Goal: Communication & Community: Answer question/provide support

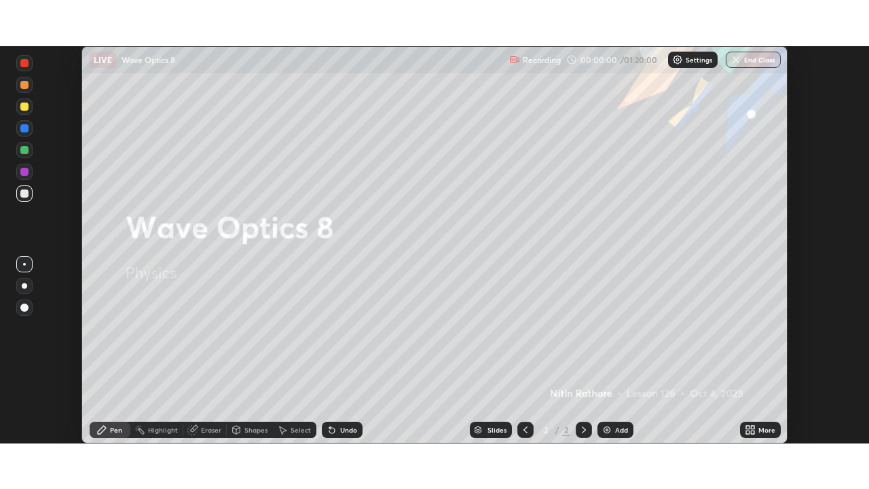
scroll to position [397, 869]
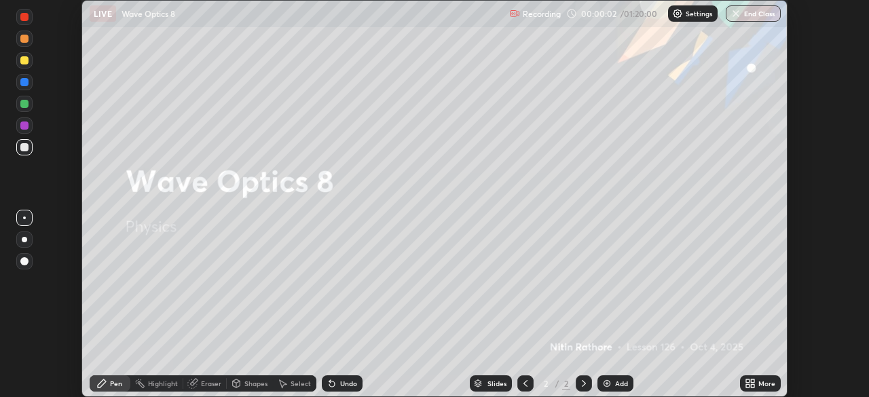
click at [752, 382] on icon at bounding box center [752, 381] width 3 height 3
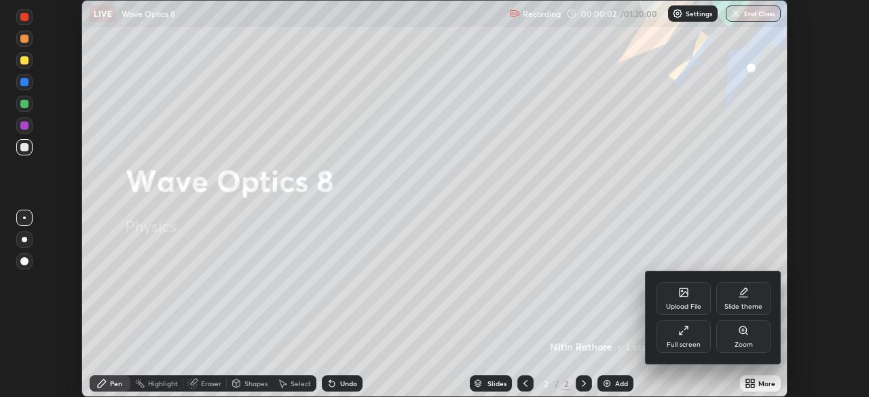
click at [684, 337] on div "Full screen" at bounding box center [684, 336] width 54 height 33
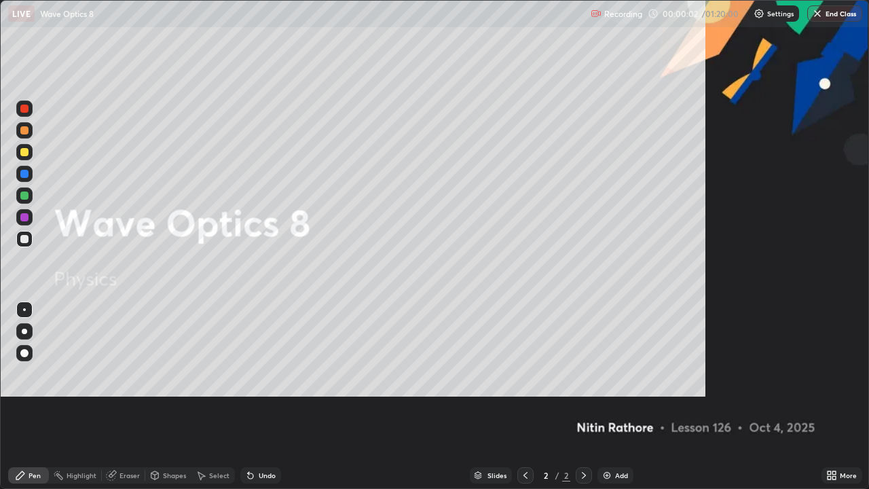
scroll to position [489, 869]
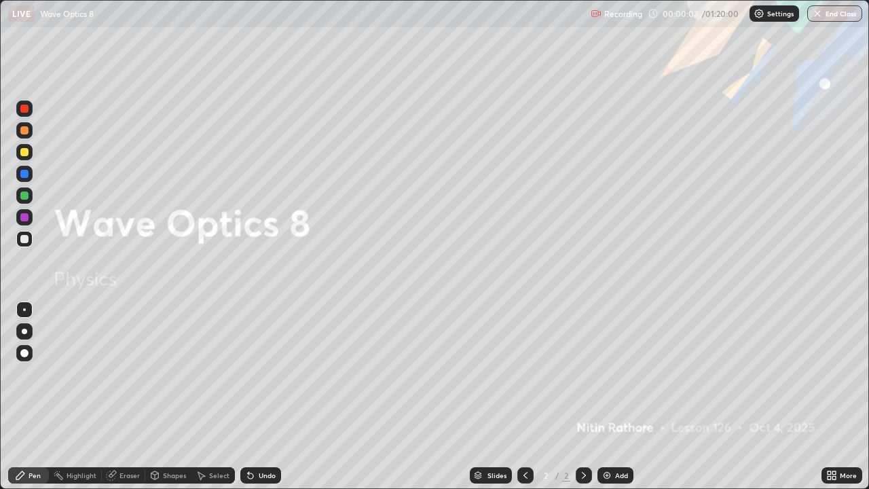
click at [837, 397] on div "More" at bounding box center [842, 475] width 41 height 16
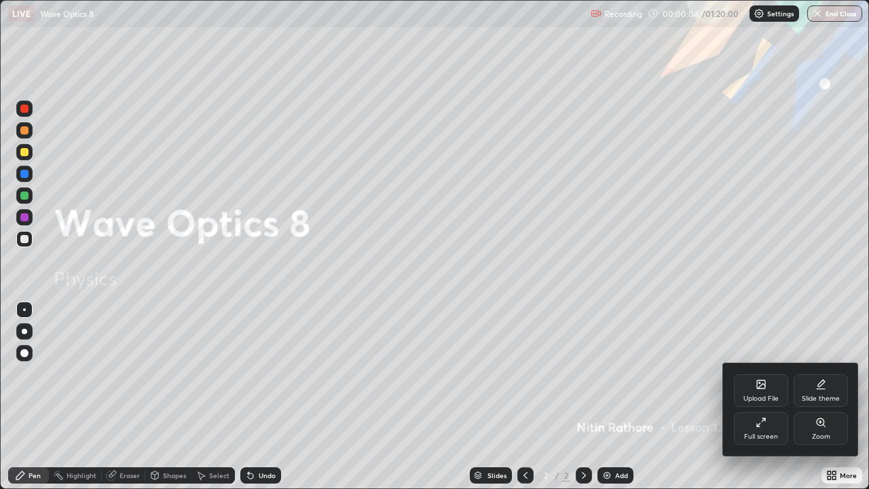
click at [766, 392] on div "Upload File" at bounding box center [761, 390] width 54 height 33
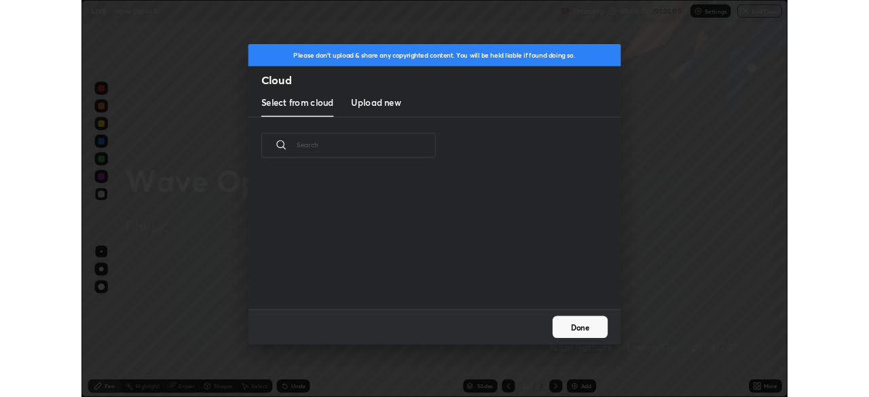
scroll to position [167, 436]
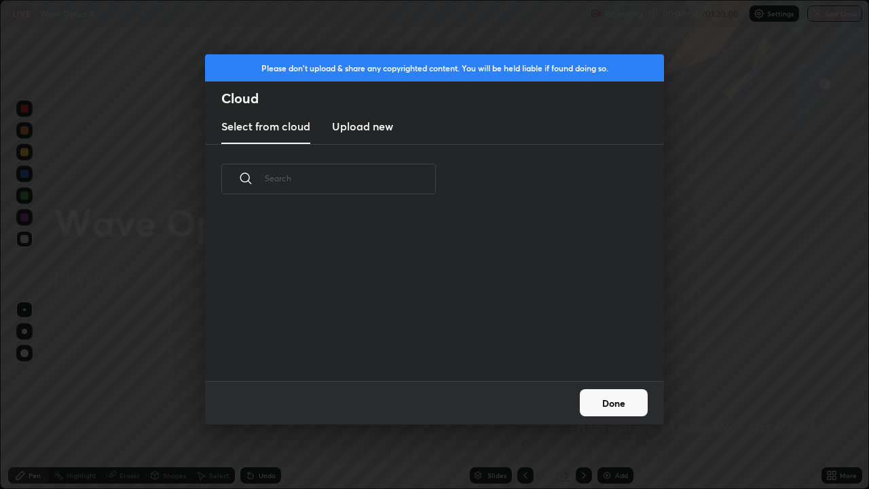
click at [614, 397] on button "Done" at bounding box center [614, 402] width 68 height 27
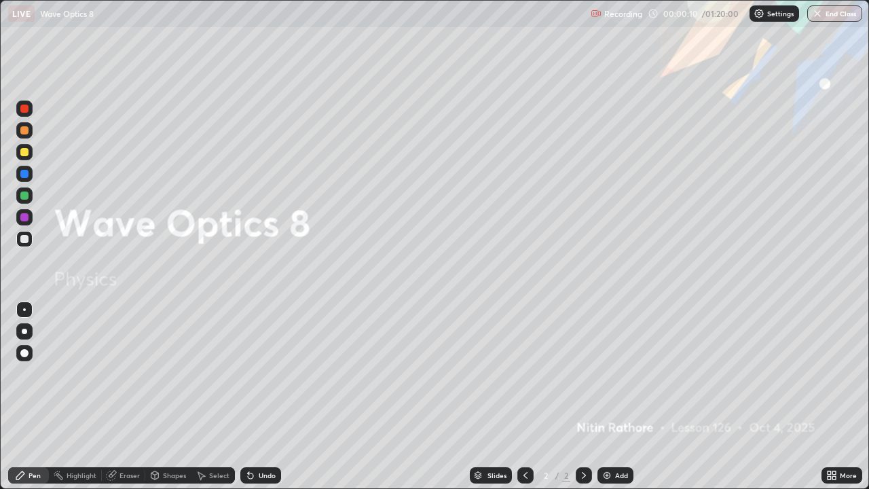
click at [833, 397] on icon at bounding box center [831, 475] width 11 height 11
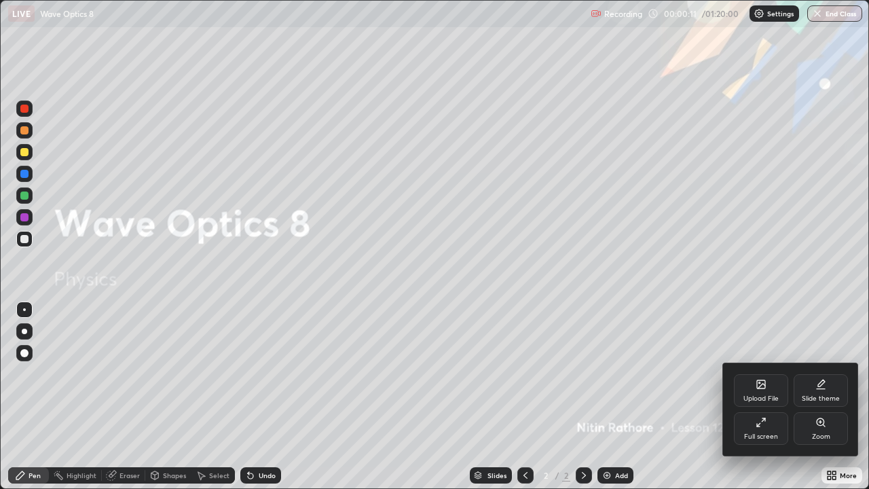
click at [763, 397] on div "Full screen" at bounding box center [761, 428] width 54 height 33
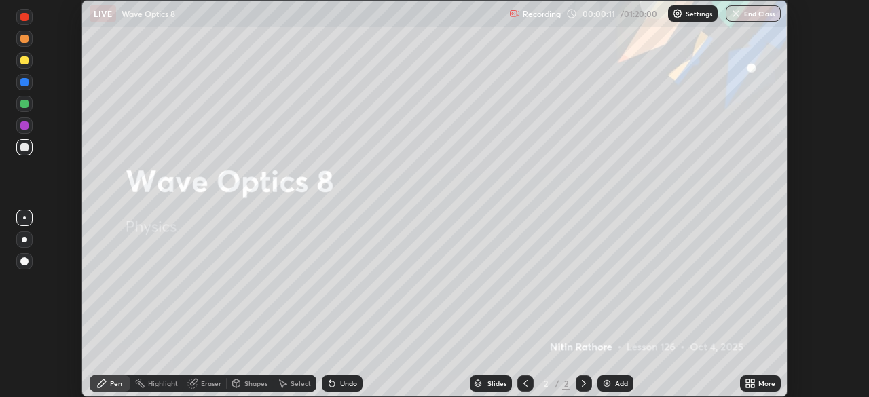
scroll to position [67497, 67025]
click at [763, 385] on div "More" at bounding box center [766, 383] width 17 height 7
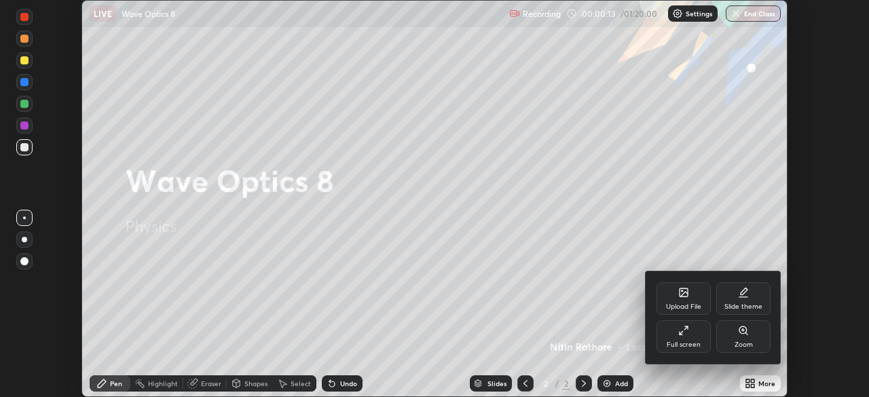
click at [690, 301] on div "Upload File" at bounding box center [684, 298] width 54 height 33
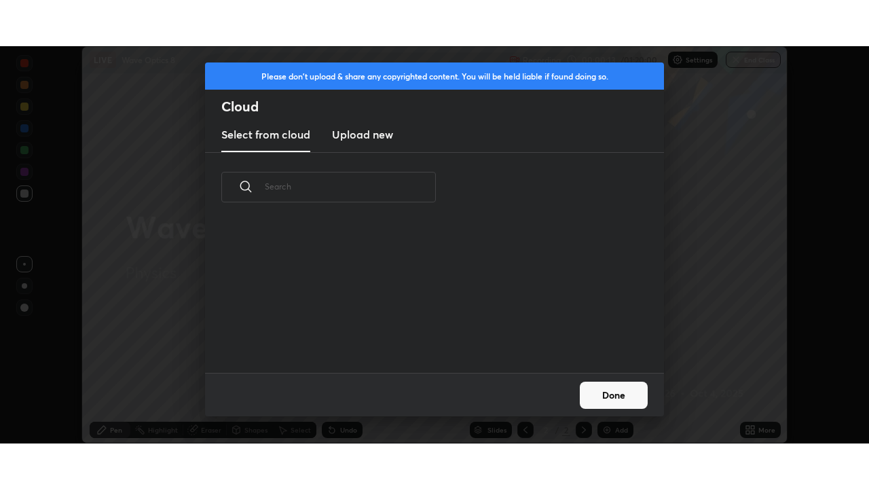
scroll to position [151, 436]
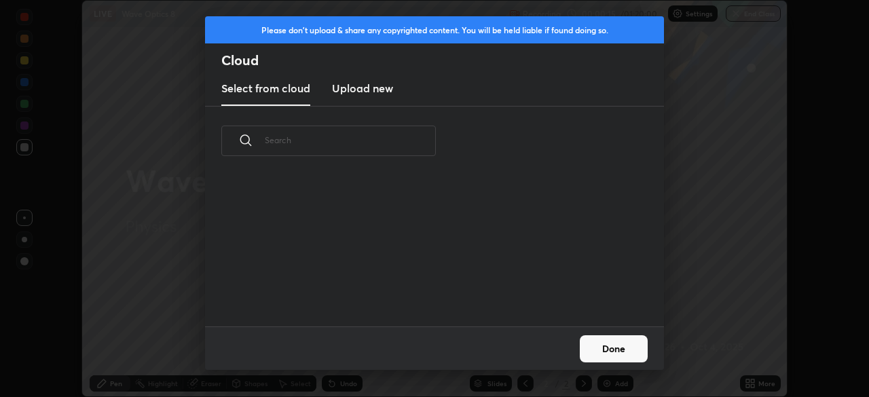
click at [371, 88] on h3 "Upload new" at bounding box center [362, 88] width 61 height 16
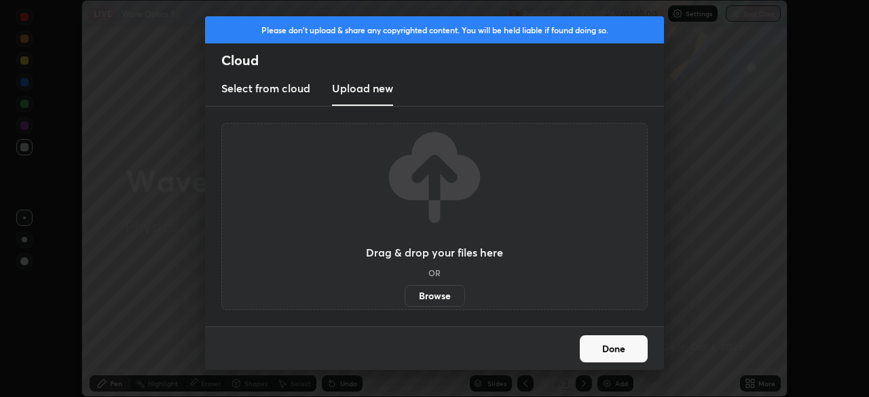
click at [438, 291] on label "Browse" at bounding box center [435, 296] width 60 height 22
click at [405, 291] on input "Browse" at bounding box center [405, 296] width 0 height 22
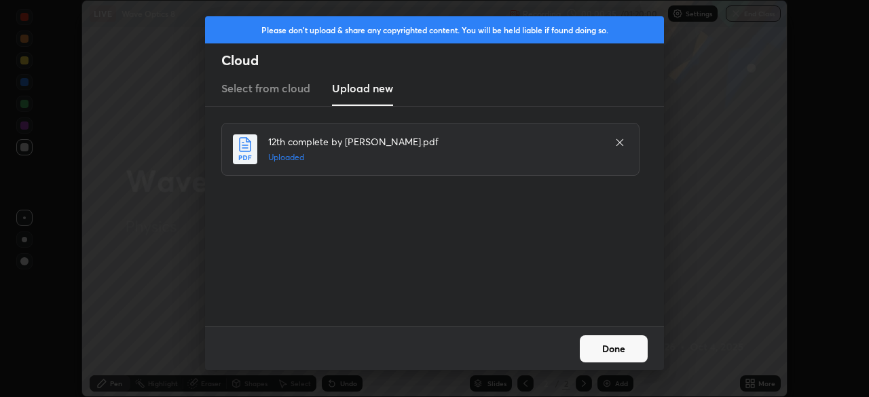
click at [627, 348] on button "Done" at bounding box center [614, 348] width 68 height 27
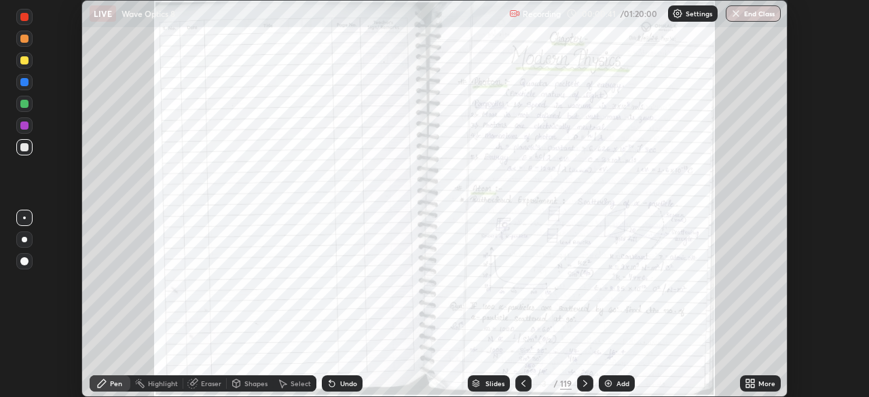
click at [760, 383] on div "More" at bounding box center [766, 383] width 17 height 7
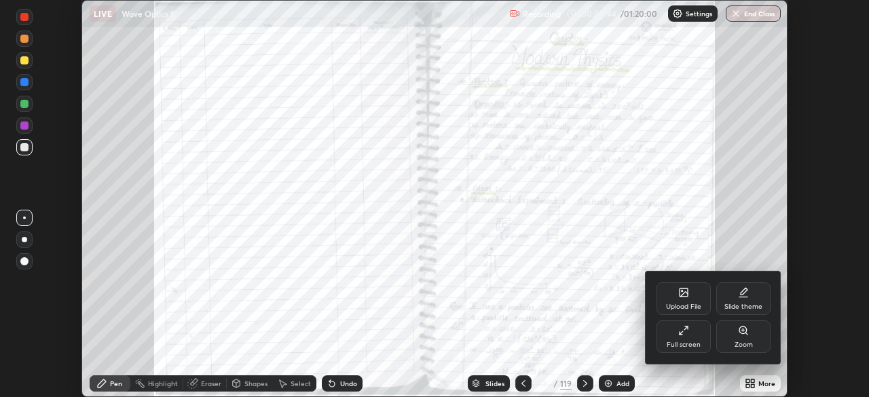
click at [582, 382] on div at bounding box center [434, 198] width 869 height 397
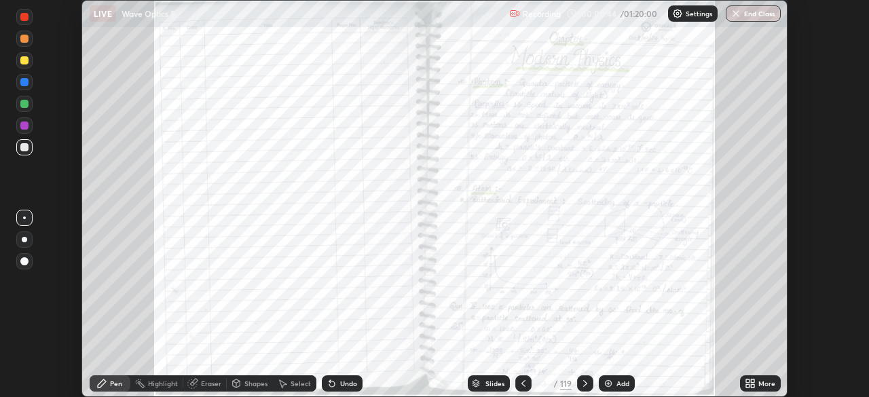
click at [585, 382] on icon at bounding box center [585, 383] width 4 height 7
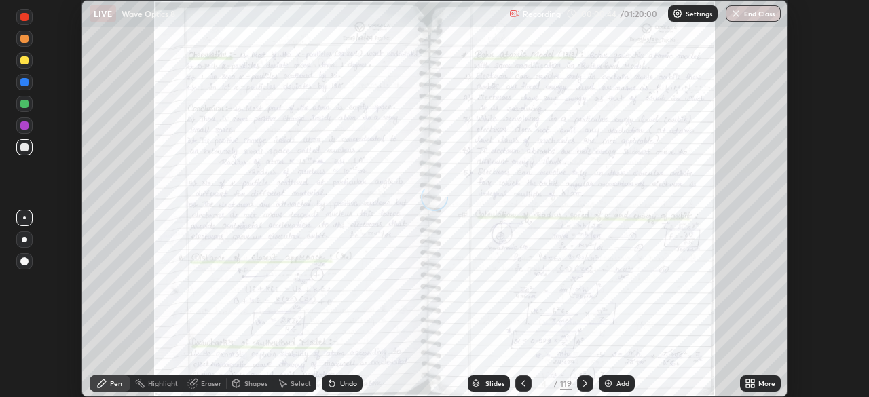
click at [585, 385] on icon at bounding box center [585, 383] width 11 height 11
click at [587, 386] on icon at bounding box center [585, 383] width 11 height 11
click at [587, 383] on icon at bounding box center [585, 383] width 11 height 11
click at [587, 384] on icon at bounding box center [585, 383] width 11 height 11
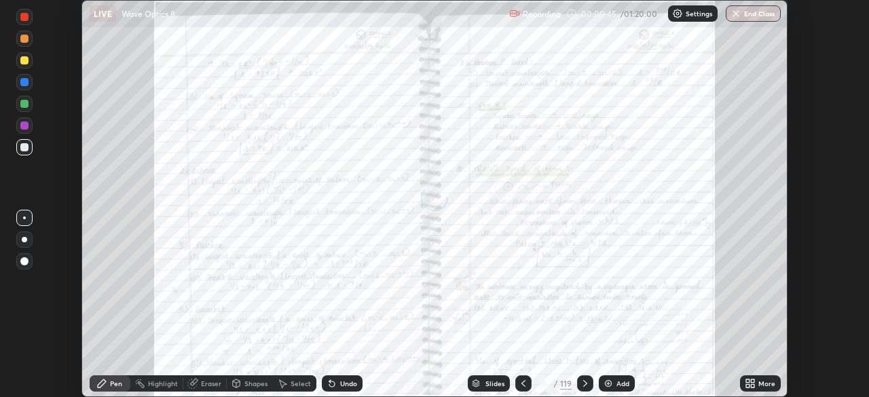
click at [587, 384] on icon at bounding box center [585, 383] width 11 height 11
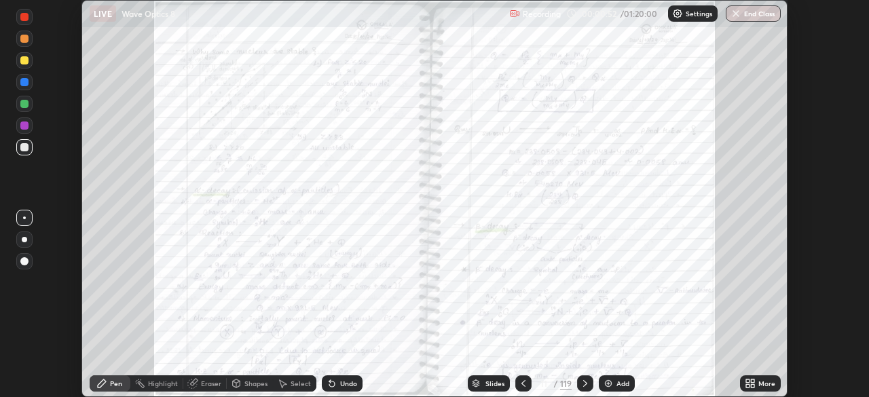
click at [521, 381] on icon at bounding box center [523, 383] width 11 height 11
click at [526, 383] on icon at bounding box center [523, 383] width 11 height 11
click at [758, 386] on div "More" at bounding box center [766, 383] width 17 height 7
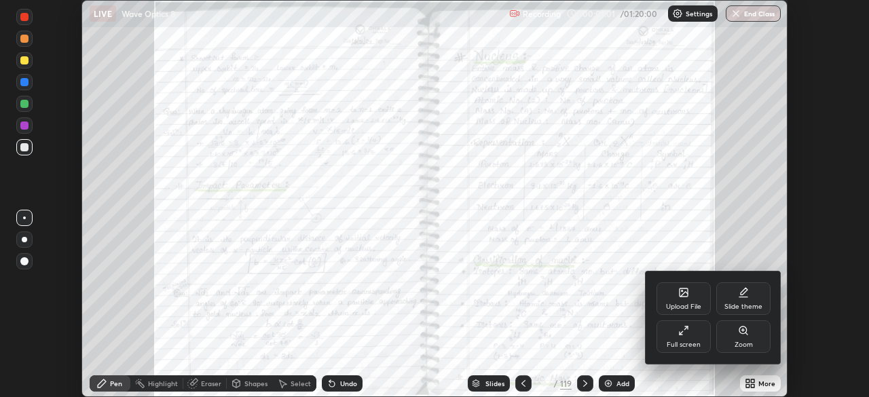
click at [696, 335] on div "Full screen" at bounding box center [684, 336] width 54 height 33
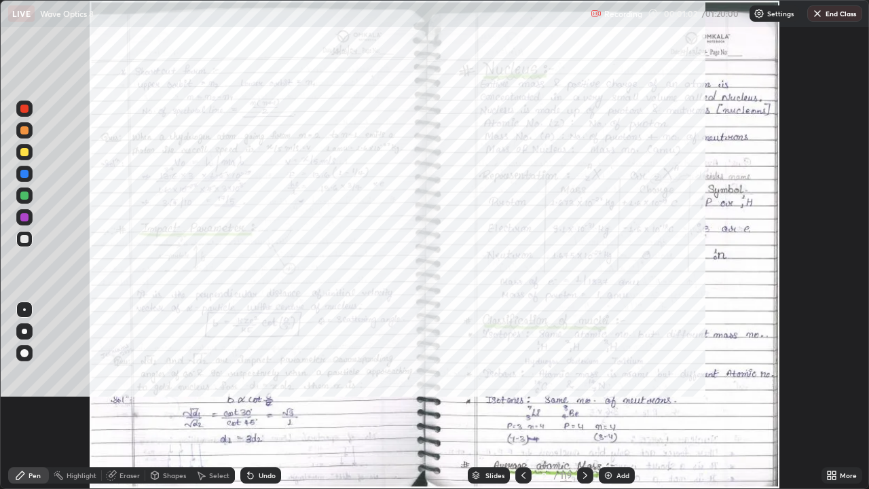
scroll to position [489, 869]
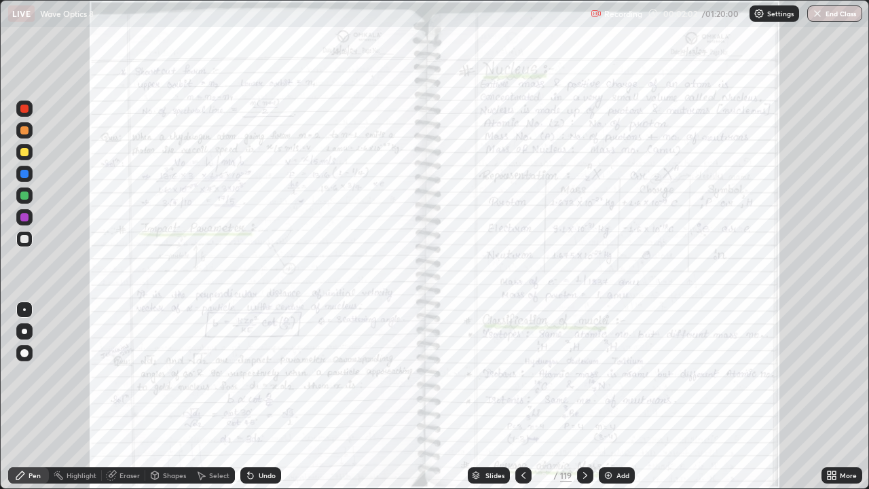
click at [22, 155] on div at bounding box center [24, 152] width 8 height 8
click at [583, 397] on icon at bounding box center [585, 475] width 4 height 7
click at [25, 333] on div at bounding box center [24, 331] width 5 height 5
click at [585, 397] on icon at bounding box center [585, 475] width 11 height 11
click at [829, 397] on icon at bounding box center [829, 477] width 3 height 3
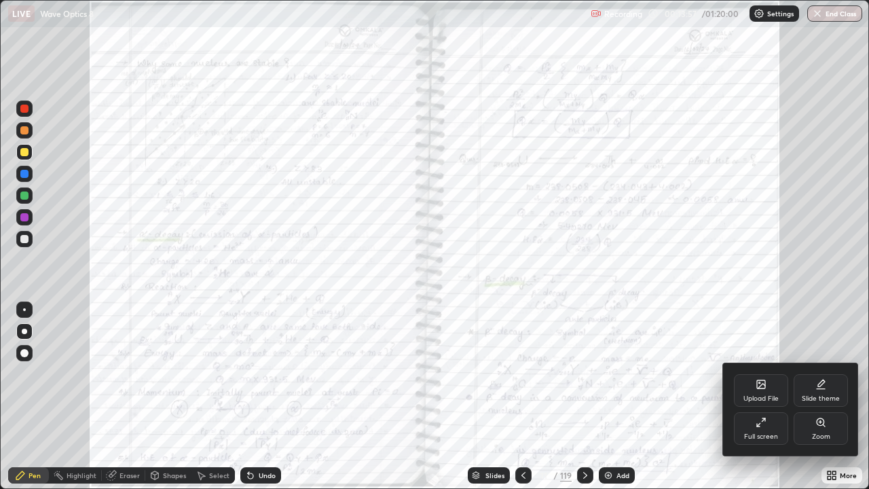
click at [819, 397] on div "Zoom" at bounding box center [821, 428] width 54 height 33
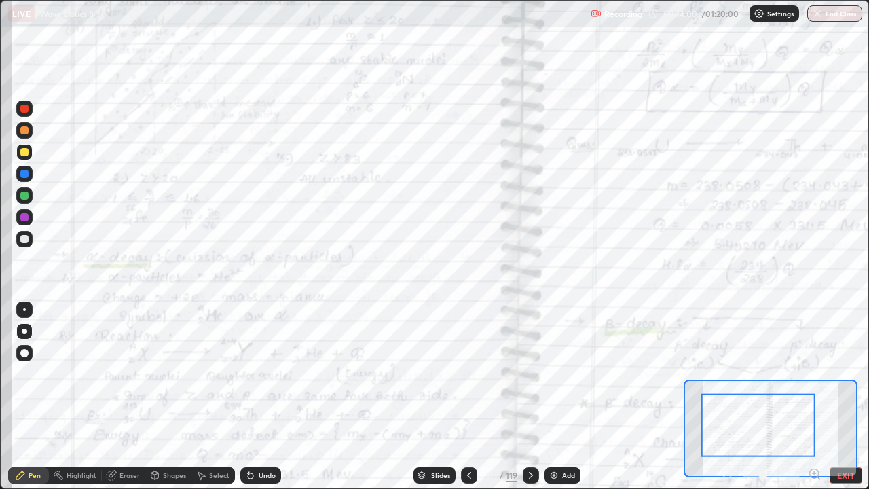
click at [814, 397] on icon at bounding box center [814, 473] width 3 height 0
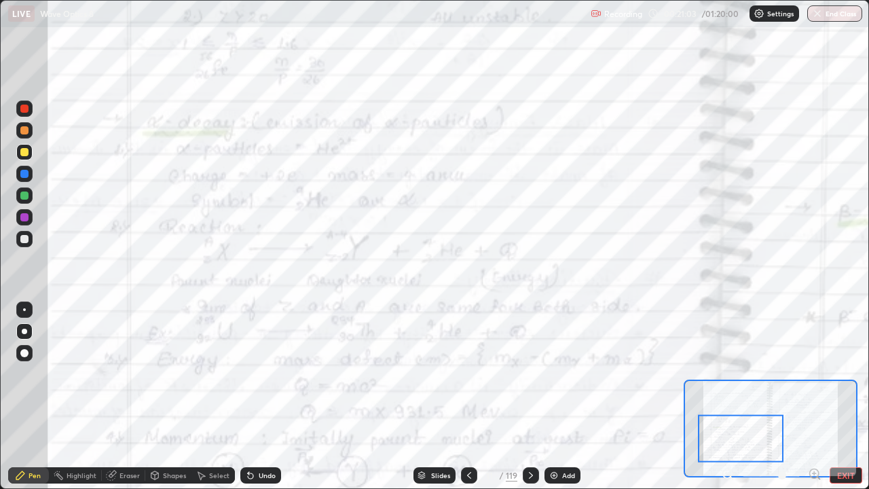
click at [265, 397] on div "Undo" at bounding box center [267, 475] width 17 height 7
click at [259, 397] on div "Undo" at bounding box center [267, 475] width 17 height 7
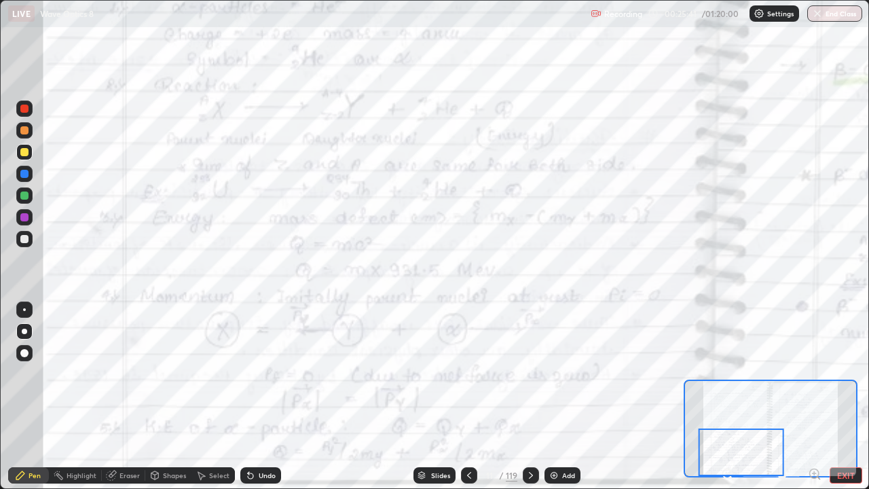
click at [564, 397] on div "Add" at bounding box center [563, 475] width 36 height 16
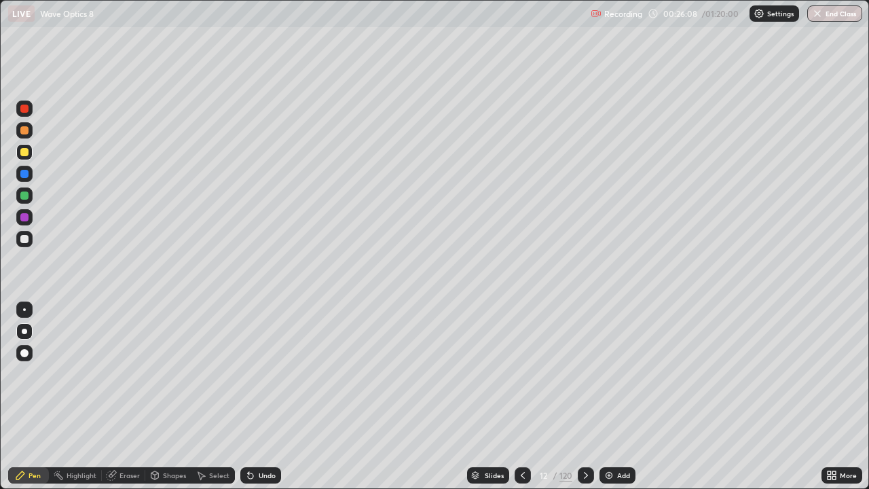
click at [262, 397] on div "Undo" at bounding box center [267, 475] width 17 height 7
click at [523, 397] on icon at bounding box center [522, 475] width 11 height 11
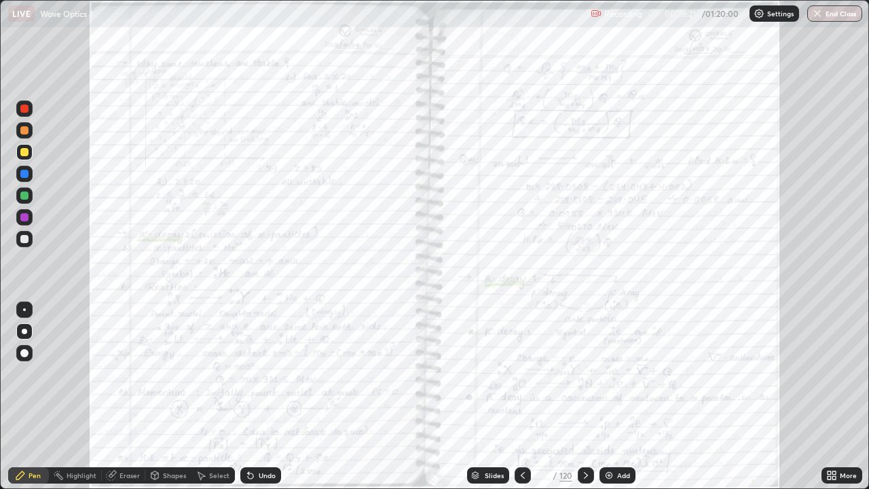
click at [587, 397] on icon at bounding box center [585, 475] width 11 height 11
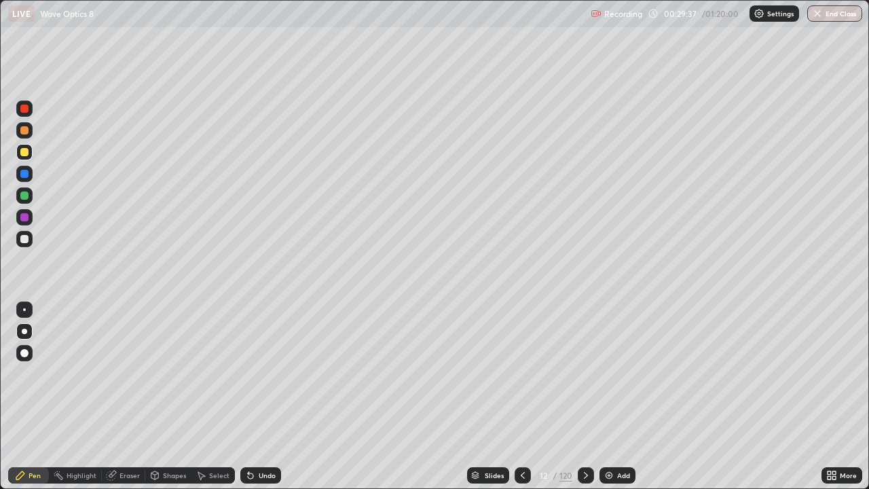
click at [132, 397] on div "Eraser" at bounding box center [129, 475] width 20 height 7
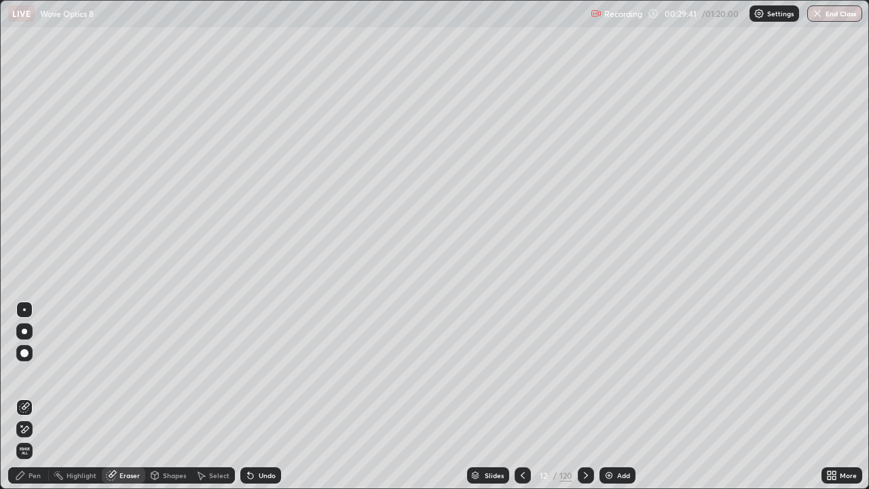
click at [37, 397] on div "Pen" at bounding box center [35, 475] width 12 height 7
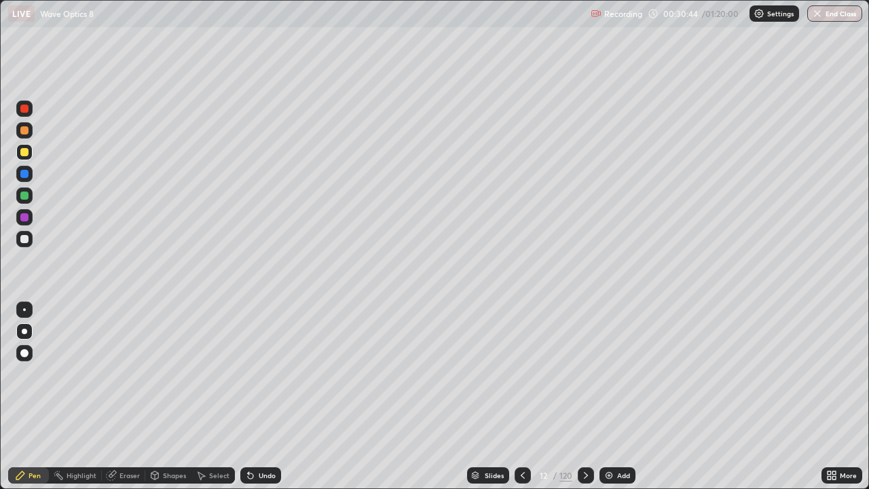
click at [516, 397] on div at bounding box center [523, 475] width 16 height 16
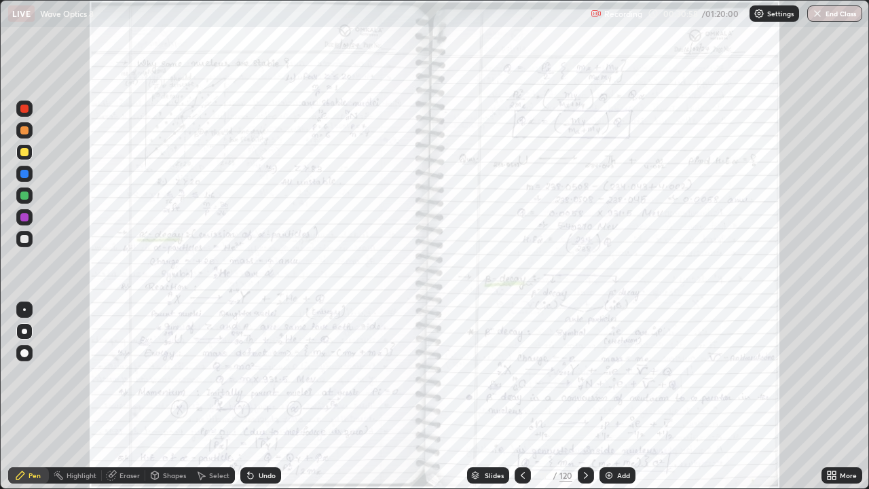
click at [834, 397] on icon at bounding box center [833, 472] width 3 height 3
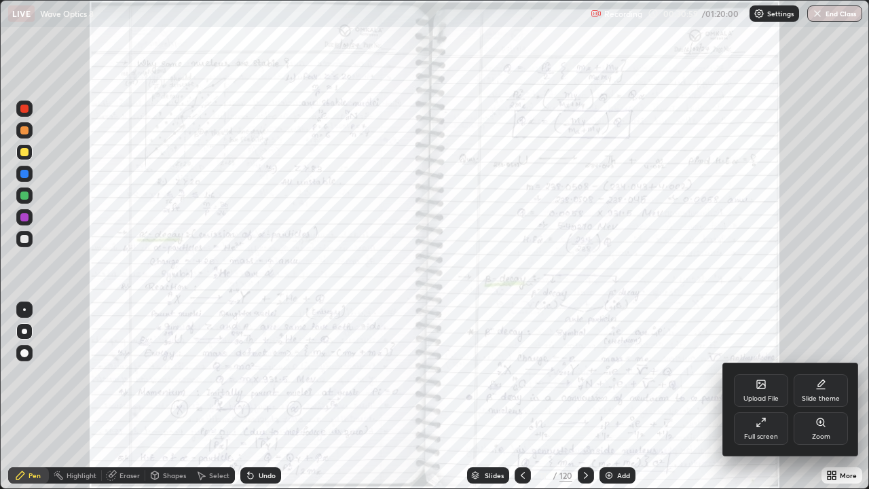
click at [824, 397] on icon at bounding box center [820, 422] width 11 height 11
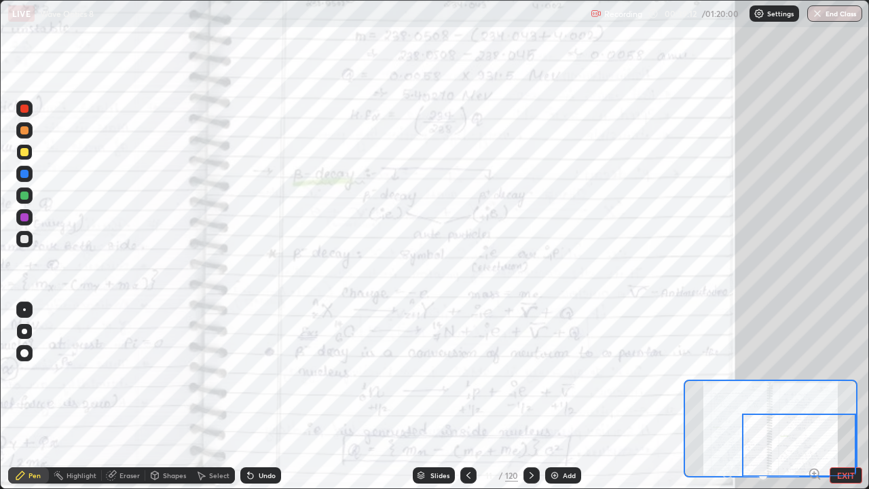
click at [531, 397] on icon at bounding box center [532, 475] width 4 height 7
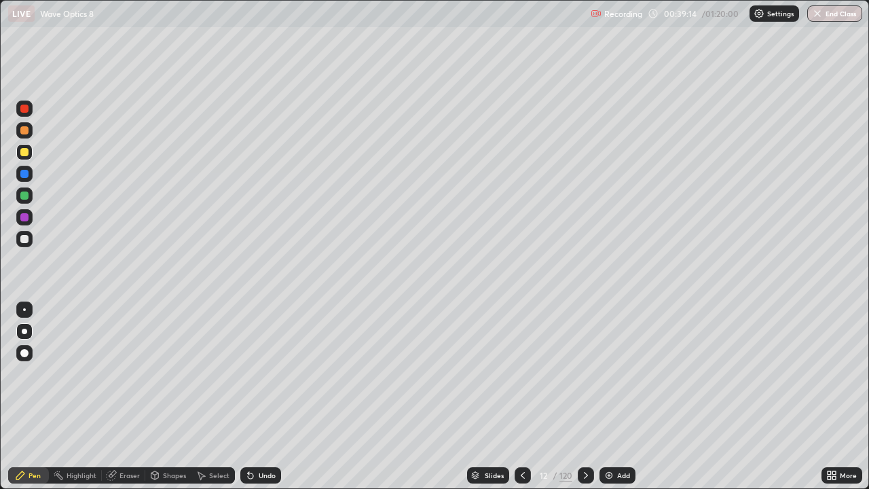
click at [585, 397] on icon at bounding box center [585, 475] width 11 height 11
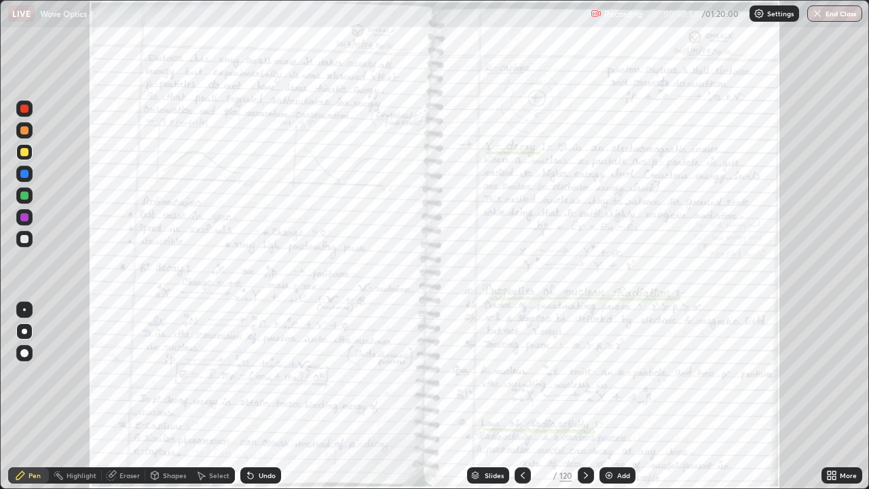
click at [523, 397] on icon at bounding box center [523, 475] width 4 height 7
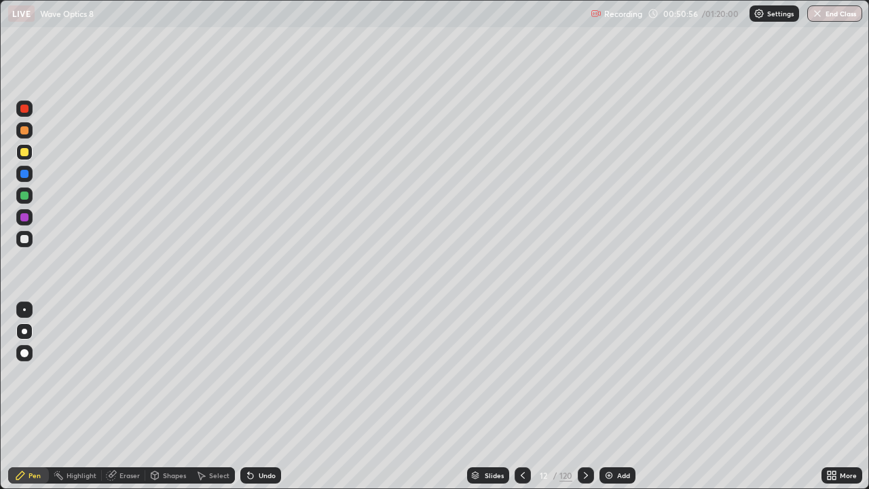
click at [521, 397] on icon at bounding box center [522, 475] width 11 height 11
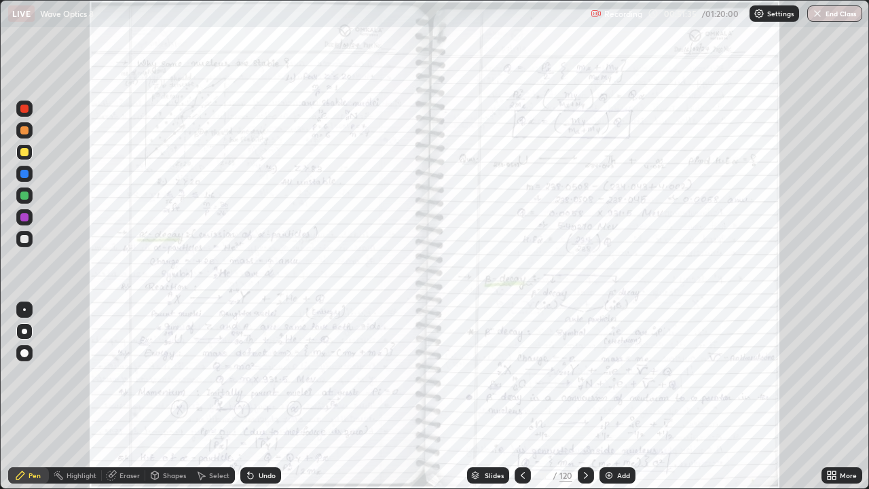
click at [585, 397] on icon at bounding box center [585, 475] width 11 height 11
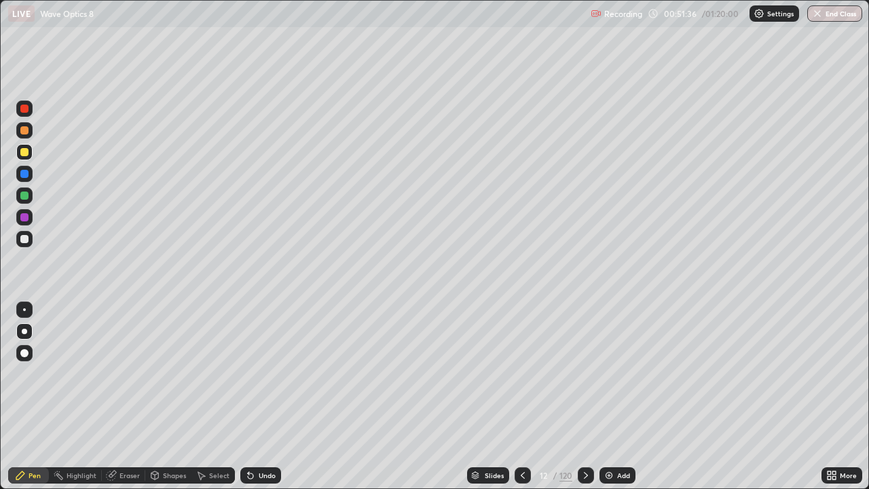
click at [585, 397] on icon at bounding box center [585, 475] width 11 height 11
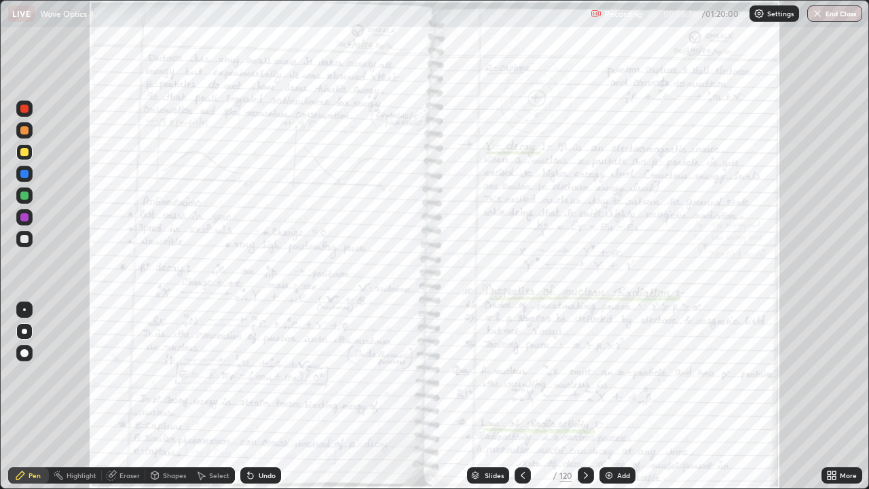
click at [529, 397] on div at bounding box center [523, 475] width 16 height 16
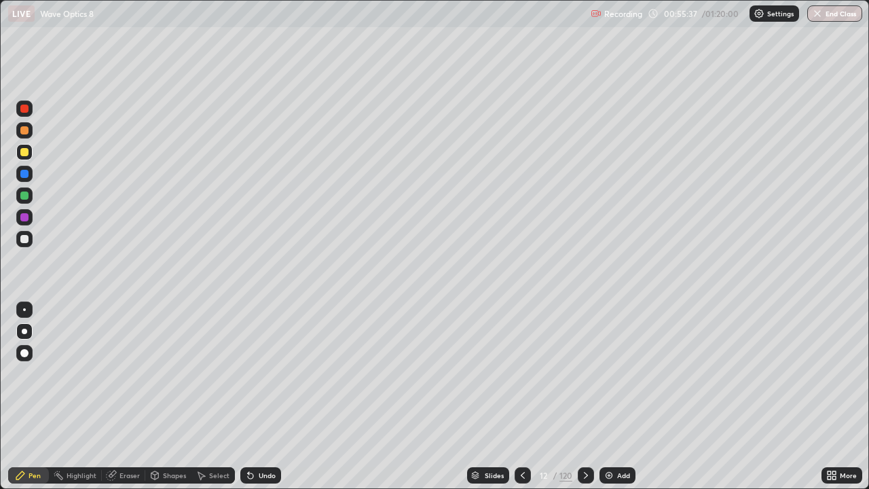
click at [522, 397] on div at bounding box center [523, 475] width 16 height 16
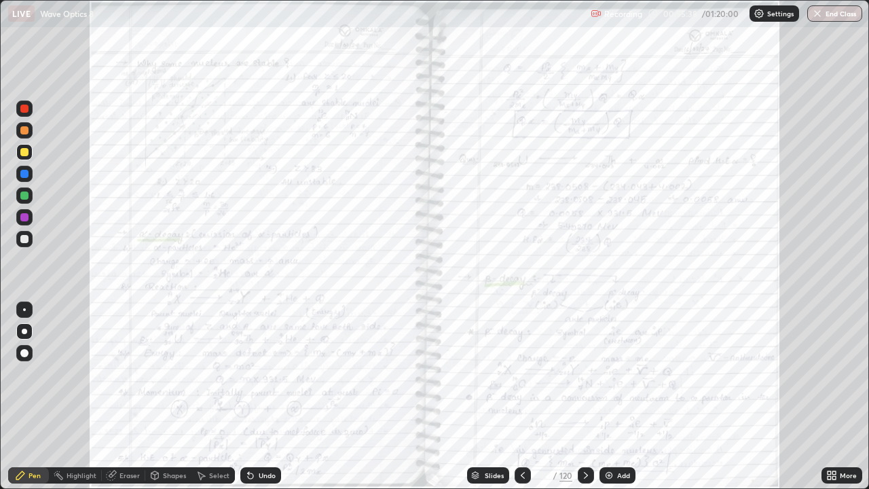
click at [520, 397] on div at bounding box center [523, 475] width 16 height 16
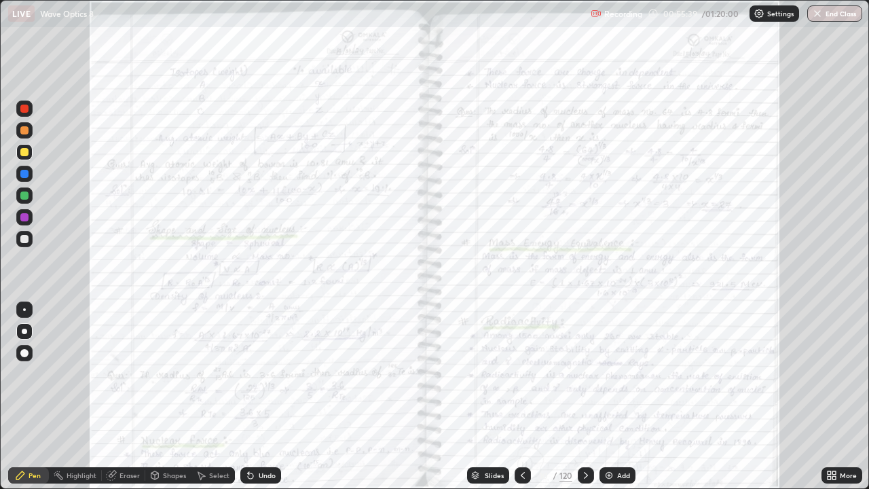
click at [523, 397] on icon at bounding box center [523, 475] width 4 height 7
click at [519, 397] on icon at bounding box center [522, 475] width 11 height 11
click at [521, 397] on icon at bounding box center [522, 475] width 11 height 11
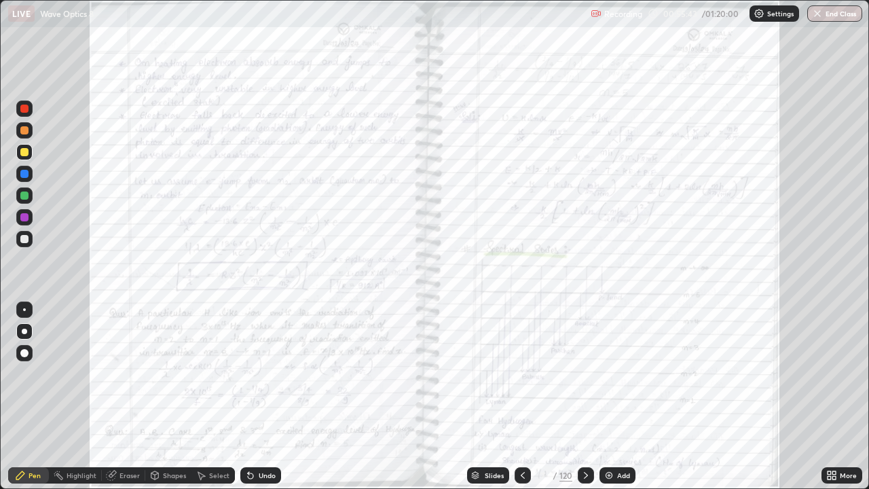
click at [586, 397] on icon at bounding box center [585, 475] width 11 height 11
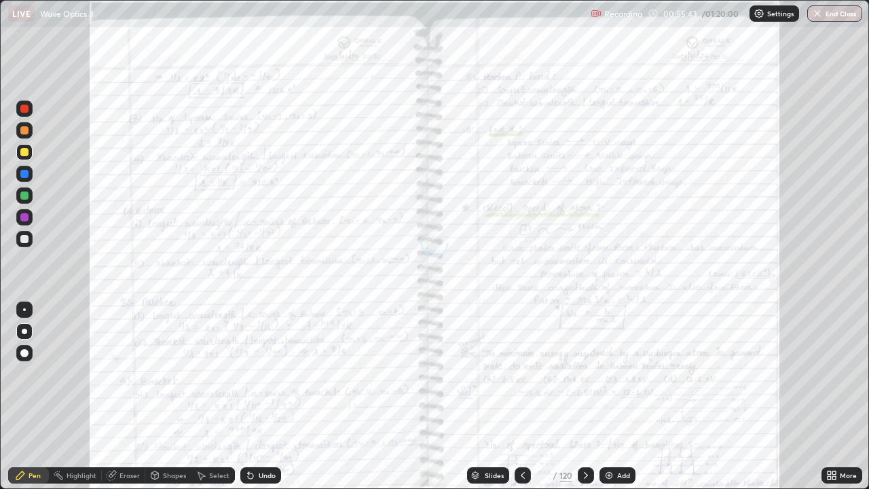
click at [583, 397] on icon at bounding box center [585, 475] width 11 height 11
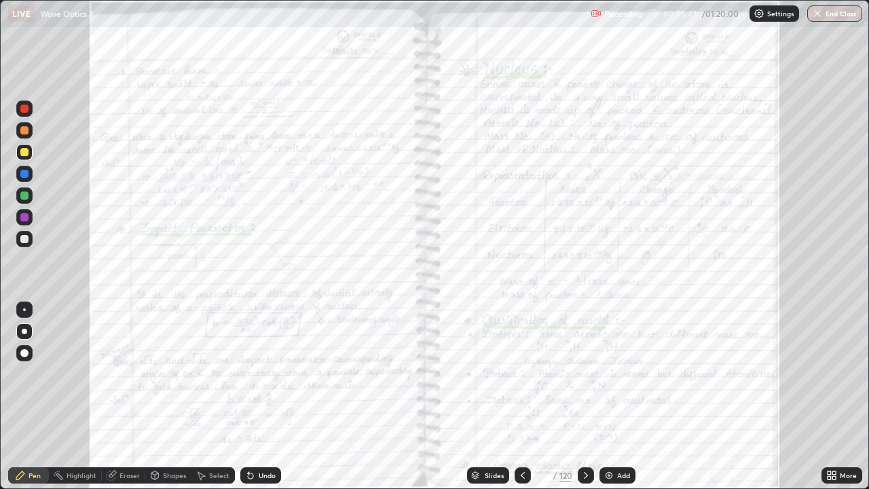
click at [584, 397] on icon at bounding box center [585, 475] width 11 height 11
click at [584, 397] on div at bounding box center [586, 475] width 16 height 16
click at [585, 397] on icon at bounding box center [585, 475] width 11 height 11
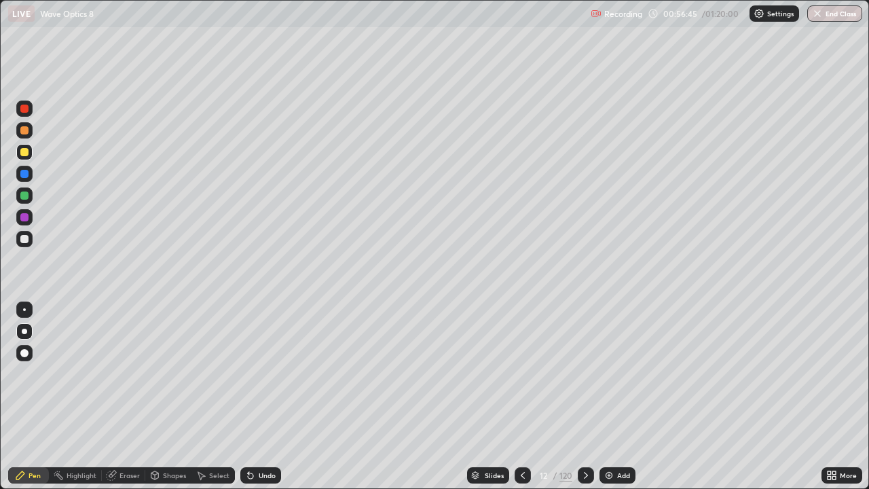
click at [584, 397] on icon at bounding box center [585, 475] width 11 height 11
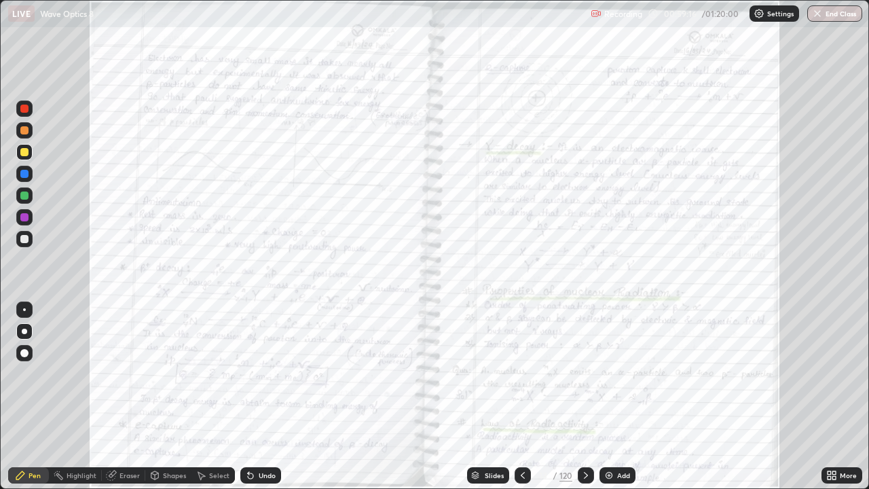
click at [838, 397] on div "More" at bounding box center [842, 475] width 41 height 16
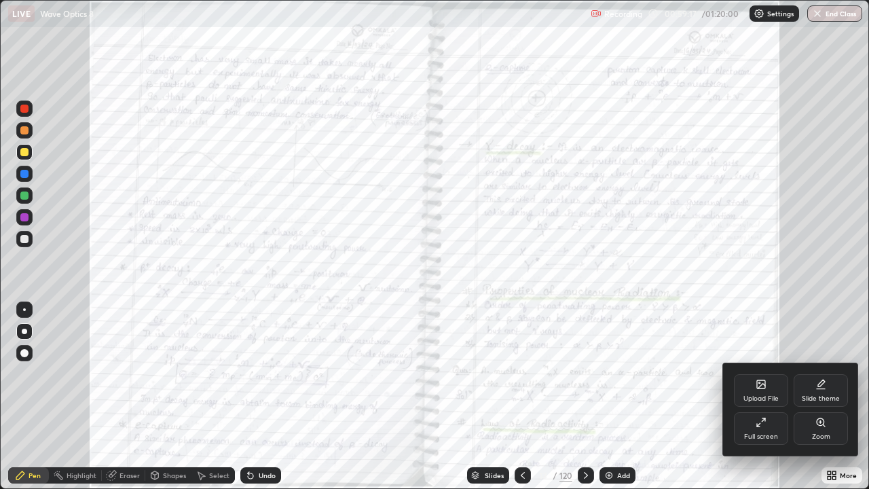
click at [813, 397] on div "Zoom" at bounding box center [821, 428] width 54 height 33
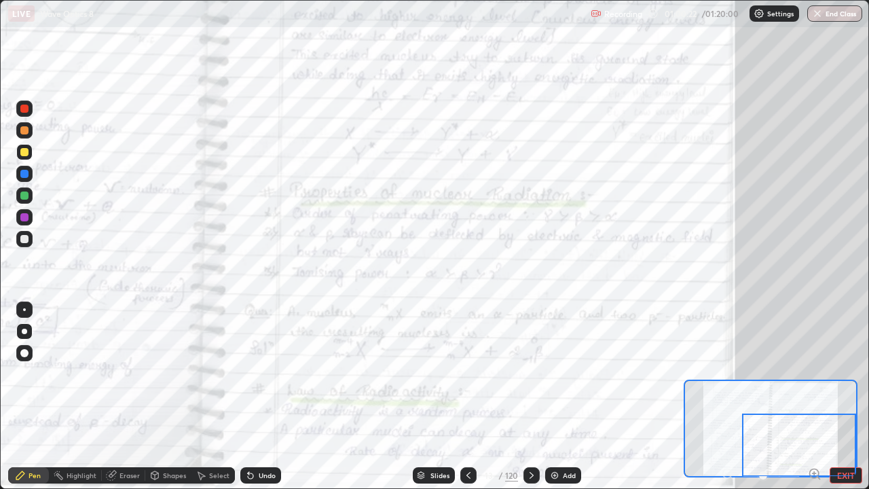
click at [529, 397] on icon at bounding box center [531, 475] width 11 height 11
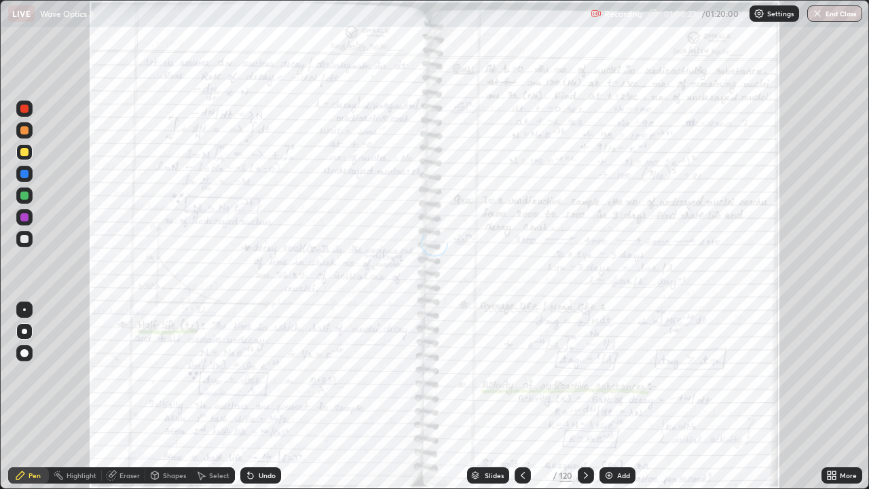
click at [521, 397] on icon at bounding box center [522, 475] width 11 height 11
click at [582, 397] on icon at bounding box center [585, 475] width 11 height 11
click at [586, 397] on icon at bounding box center [585, 475] width 11 height 11
click at [584, 397] on icon at bounding box center [585, 475] width 11 height 11
click at [843, 397] on div "More" at bounding box center [848, 475] width 17 height 7
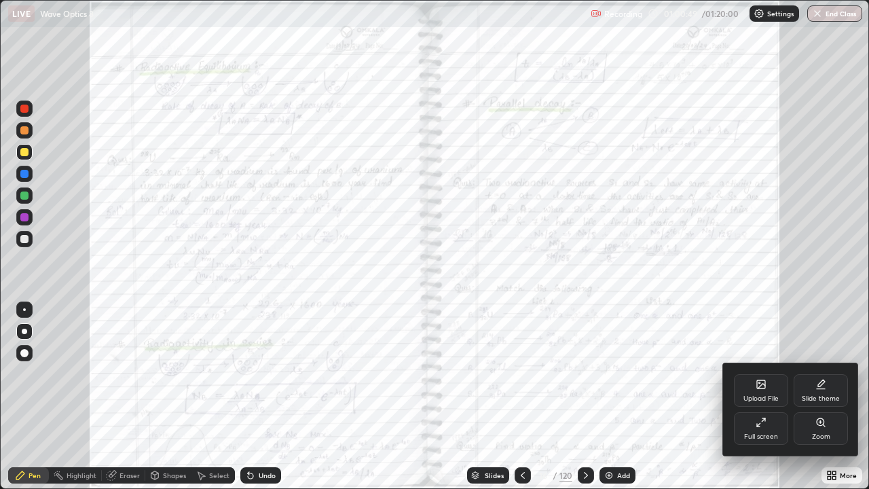
click at [826, 397] on div "Zoom" at bounding box center [821, 428] width 54 height 33
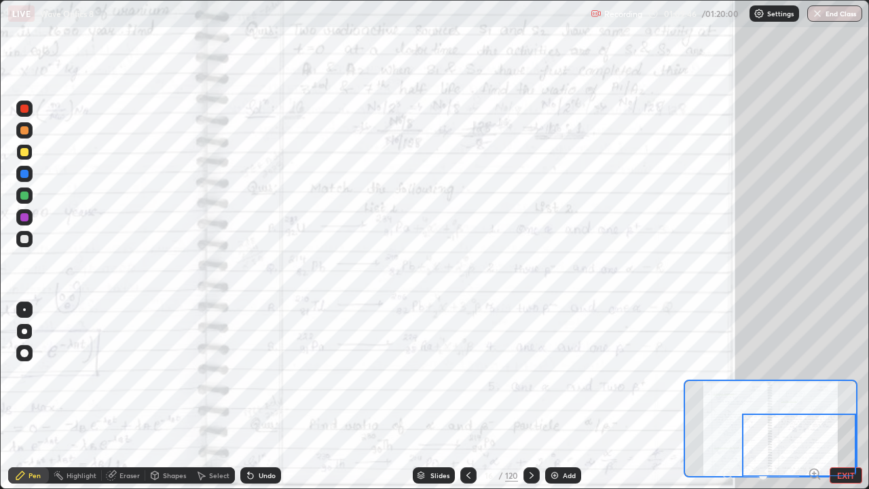
click at [819, 15] on img "button" at bounding box center [817, 13] width 11 height 11
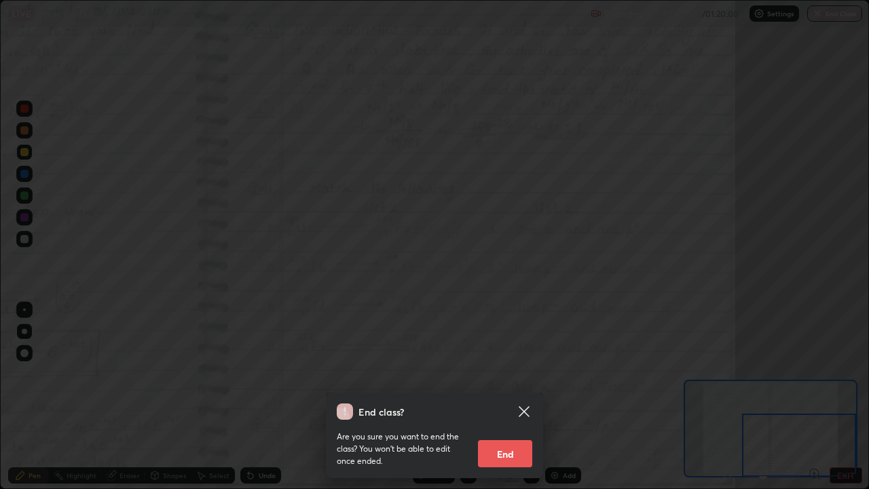
click at [507, 397] on button "End" at bounding box center [505, 453] width 54 height 27
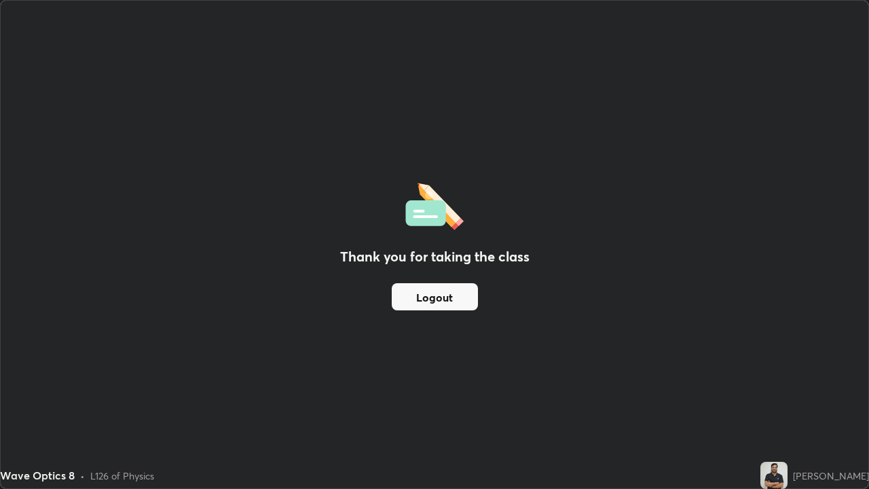
click at [413, 299] on button "Logout" at bounding box center [435, 296] width 86 height 27
click at [433, 300] on button "Logout" at bounding box center [435, 296] width 86 height 27
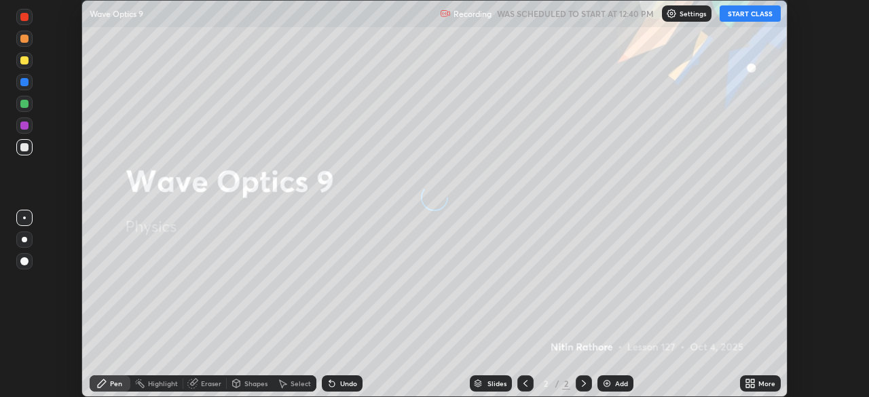
scroll to position [397, 869]
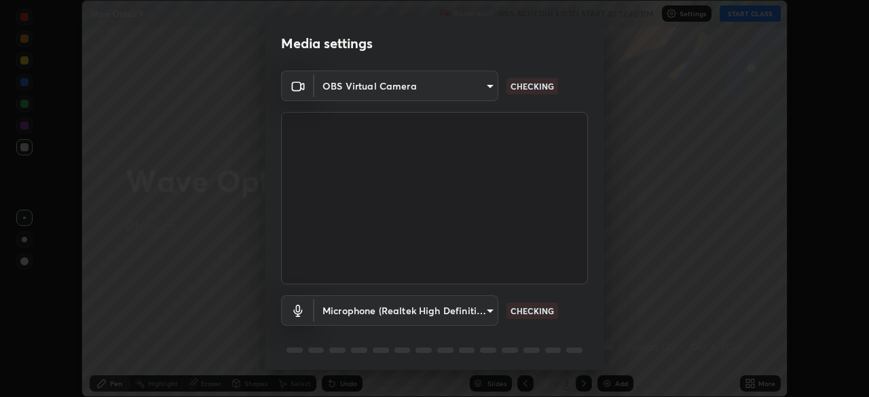
type input "5a3b26b24554f8cf6e797ef24758c72d9ac35fc194b839c1ab14931f8614fd13"
click at [464, 322] on body "Erase all Wave Optics 9 Recording WAS SCHEDULED TO START AT 12:40 PM Settings S…" at bounding box center [434, 198] width 869 height 397
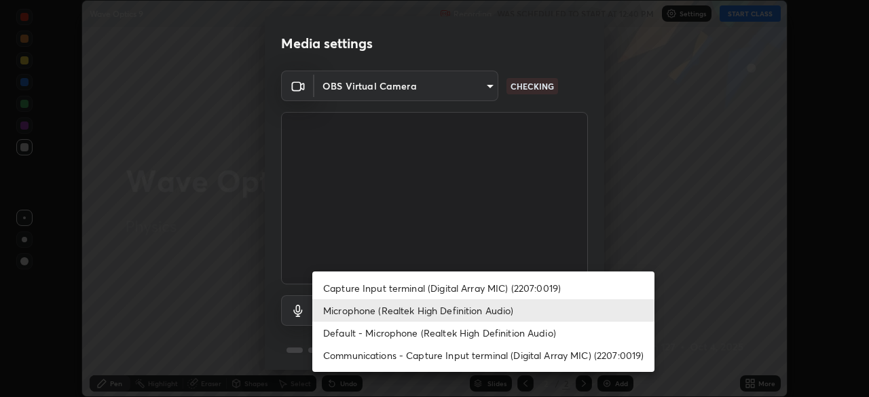
click at [481, 349] on li "Communications - Capture Input terminal (Digital Array MIC) (2207:0019)" at bounding box center [483, 355] width 342 height 22
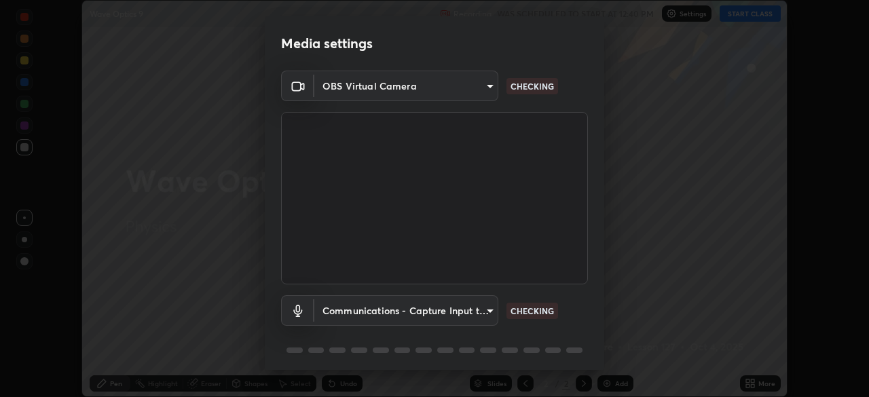
click at [467, 311] on body "Erase all Wave Optics 9 Recording WAS SCHEDULED TO START AT 12:40 PM Settings S…" at bounding box center [434, 198] width 869 height 397
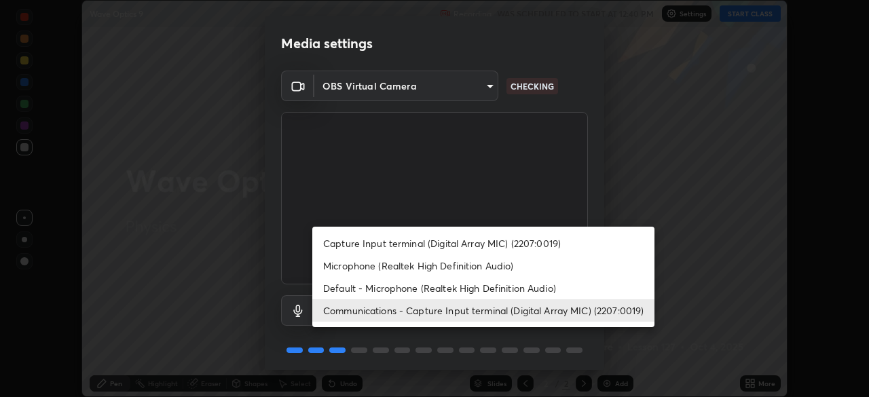
click at [458, 266] on li "Microphone (Realtek High Definition Audio)" at bounding box center [483, 266] width 342 height 22
type input "a2845f27f241d78e81142a5bcad2dd0661d1231b7acccdda9ee201247719edf7"
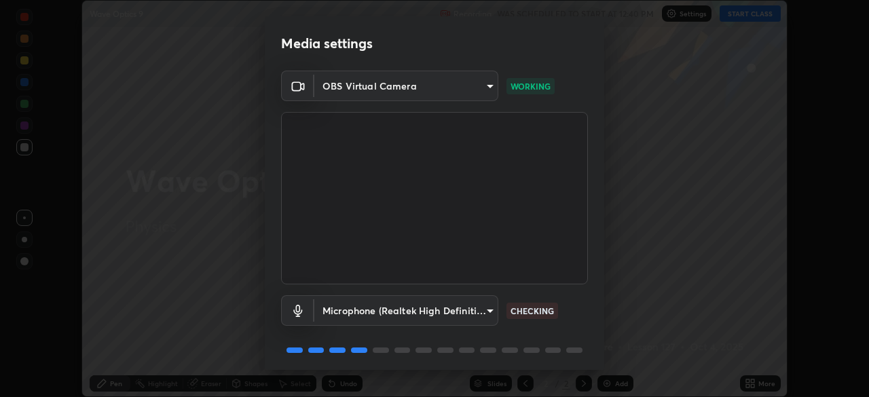
scroll to position [48, 0]
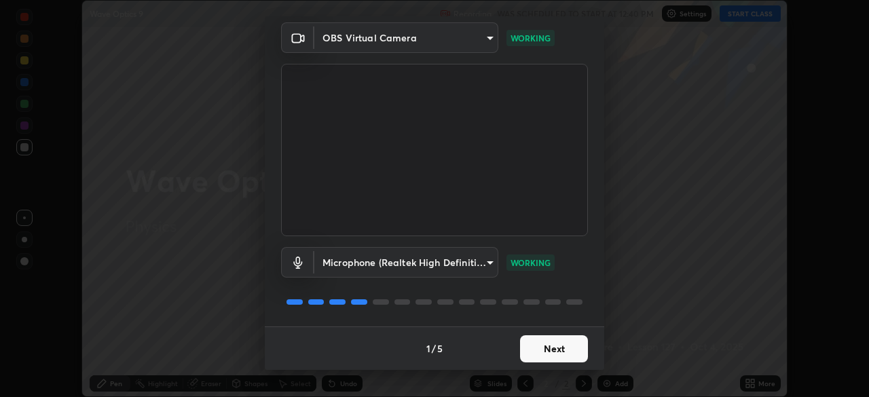
click at [538, 349] on button "Next" at bounding box center [554, 348] width 68 height 27
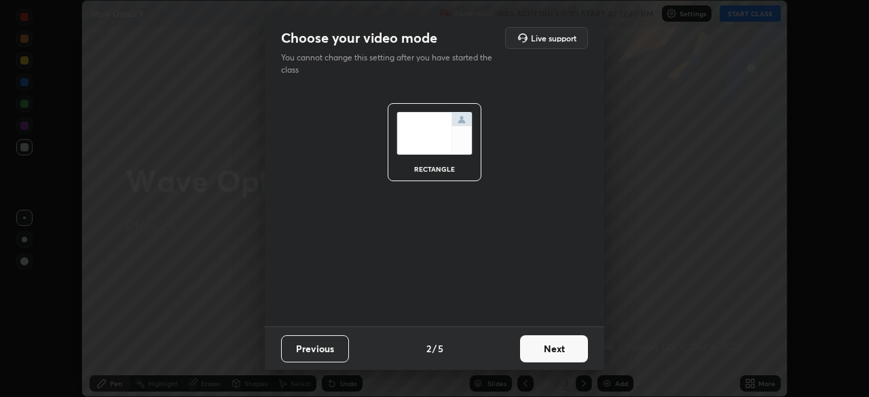
click at [537, 352] on button "Next" at bounding box center [554, 348] width 68 height 27
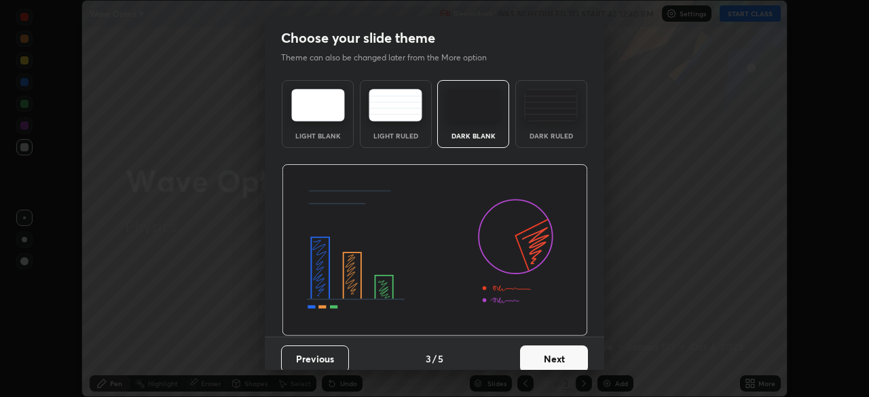
click at [533, 354] on button "Next" at bounding box center [554, 359] width 68 height 27
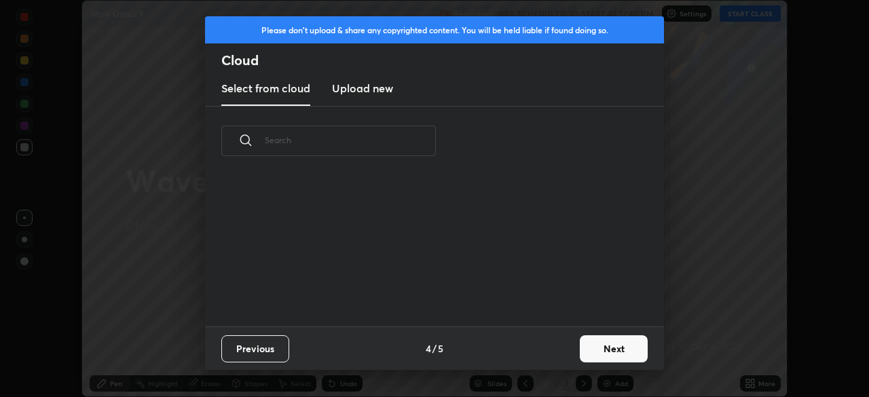
click at [536, 352] on div "Previous 4 / 5 Next" at bounding box center [434, 348] width 459 height 43
click at [619, 357] on button "Next" at bounding box center [614, 348] width 68 height 27
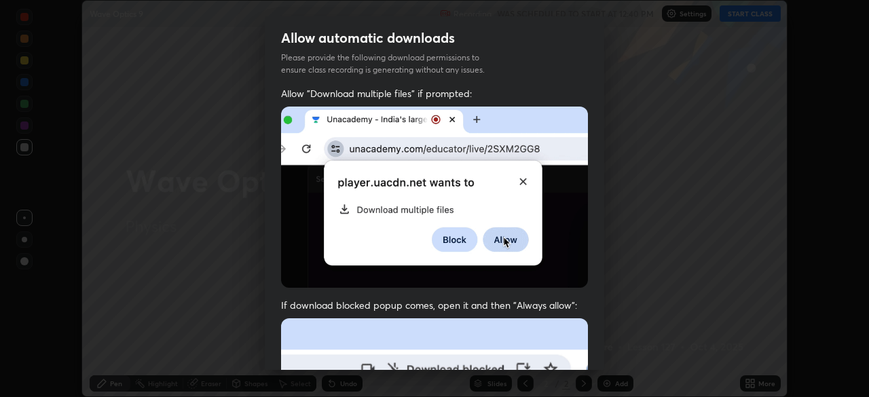
click at [576, 313] on div "Allow automatic downloads Please provide the following download permissions to …" at bounding box center [434, 193] width 339 height 354
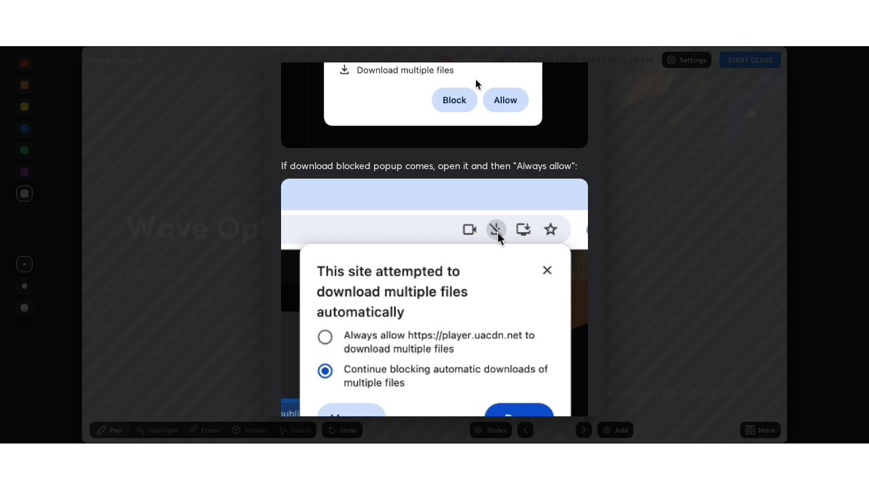
scroll to position [325, 0]
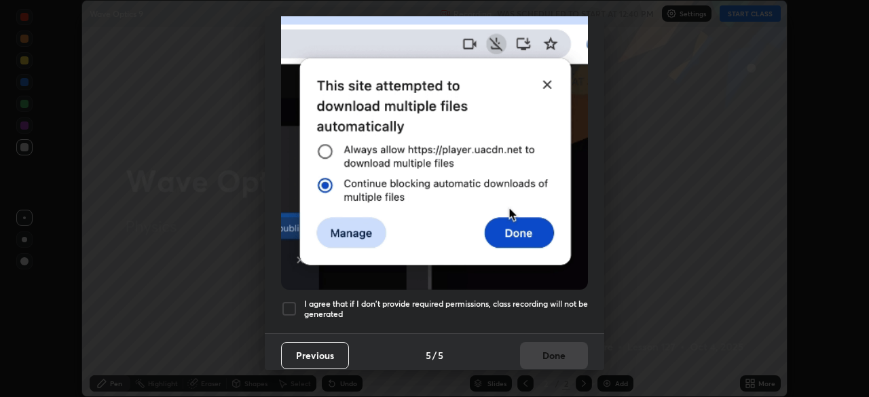
click at [498, 307] on h5 "I agree that if I don't provide required permissions, class recording will not …" at bounding box center [446, 309] width 284 height 21
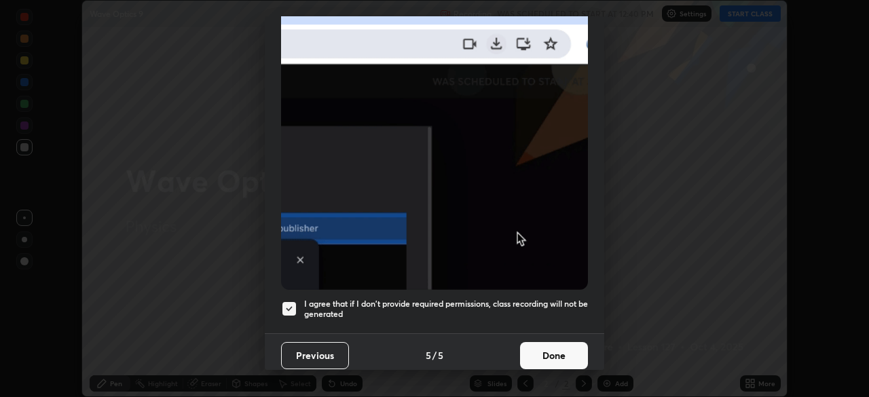
click at [572, 346] on button "Done" at bounding box center [554, 355] width 68 height 27
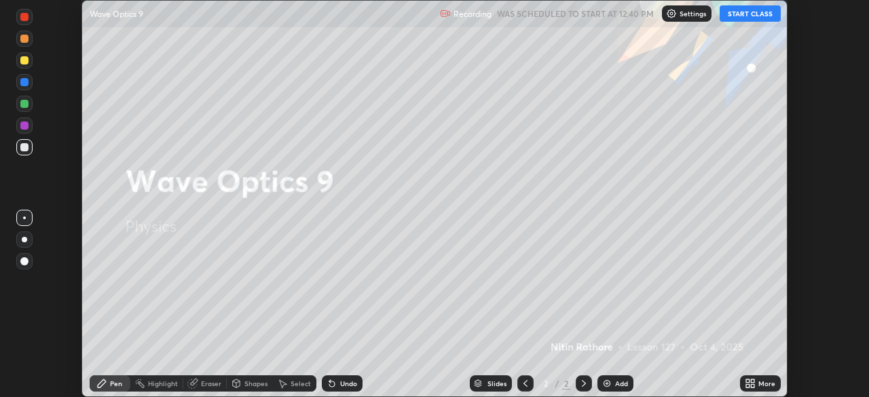
click at [768, 383] on div "More" at bounding box center [766, 383] width 17 height 7
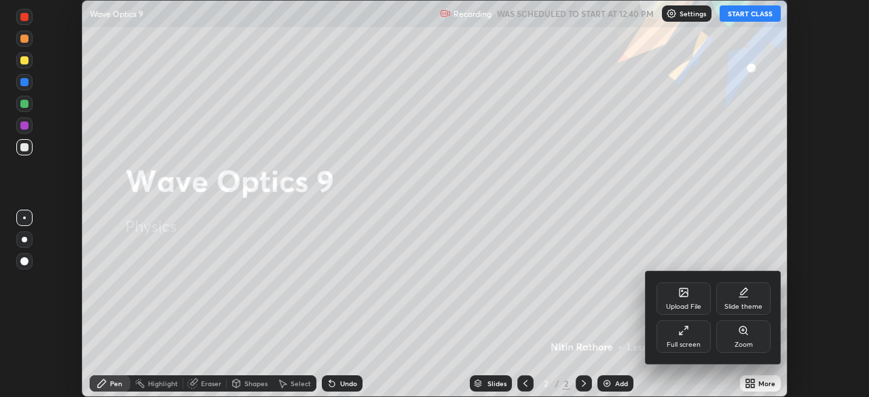
click at [694, 337] on div "Full screen" at bounding box center [684, 336] width 54 height 33
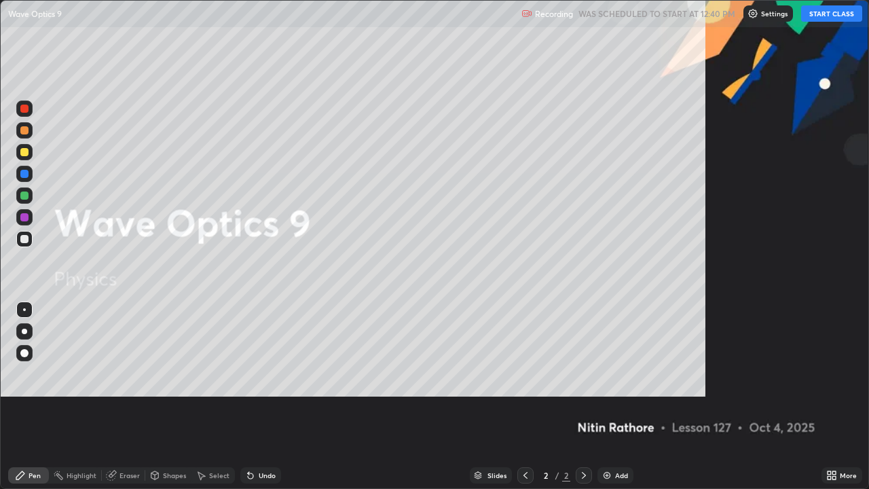
scroll to position [489, 869]
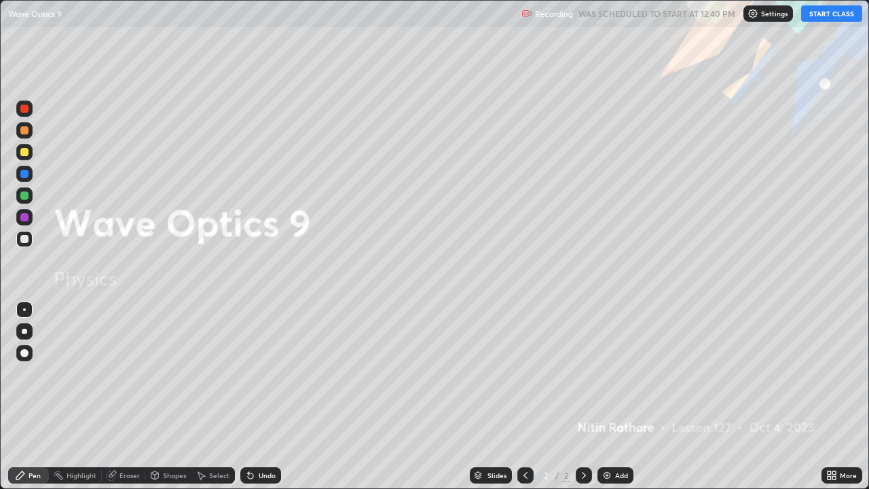
click at [830, 14] on button "START CLASS" at bounding box center [831, 13] width 61 height 16
click at [24, 332] on div at bounding box center [24, 331] width 5 height 5
click at [608, 397] on img at bounding box center [607, 475] width 11 height 11
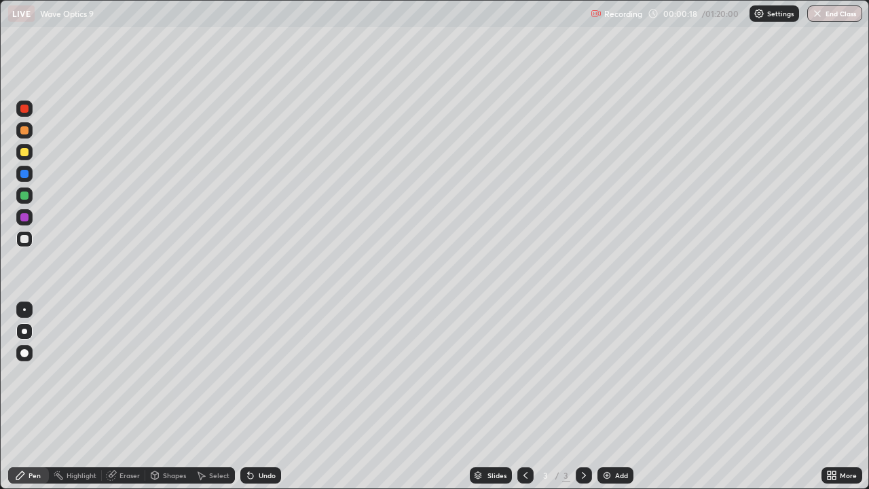
click at [838, 397] on div "More" at bounding box center [842, 475] width 41 height 16
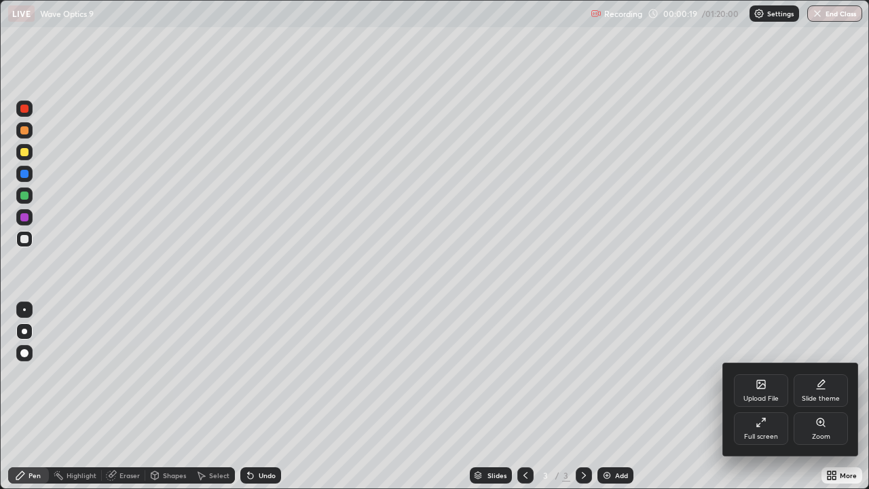
click at [767, 390] on div "Upload File" at bounding box center [761, 390] width 54 height 33
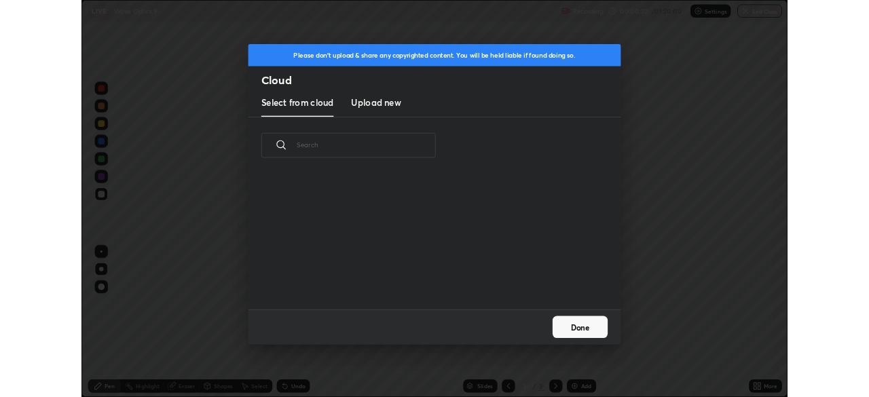
scroll to position [5, 7]
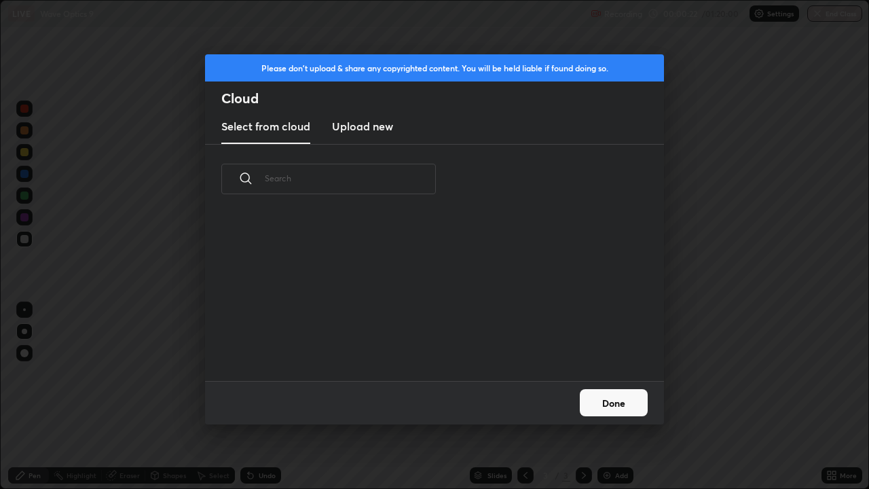
click at [375, 128] on h3 "Upload new" at bounding box center [362, 126] width 61 height 16
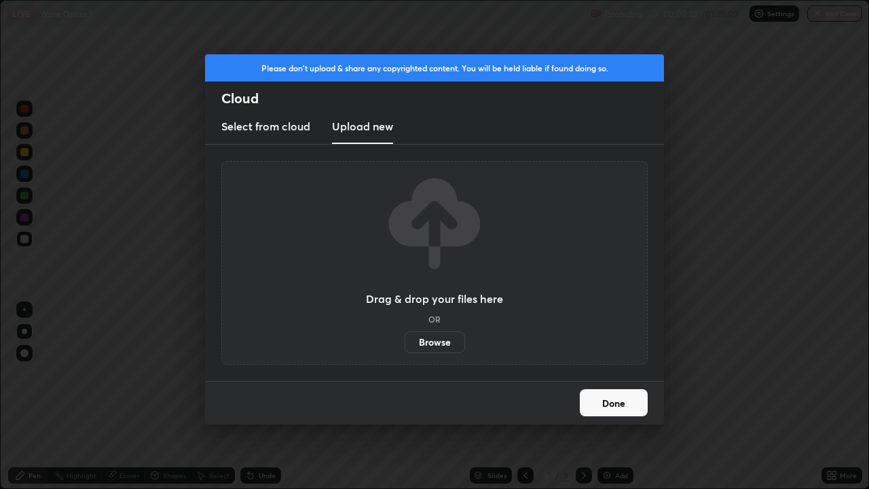
click at [456, 339] on label "Browse" at bounding box center [435, 342] width 60 height 22
click at [405, 339] on input "Browse" at bounding box center [405, 342] width 0 height 22
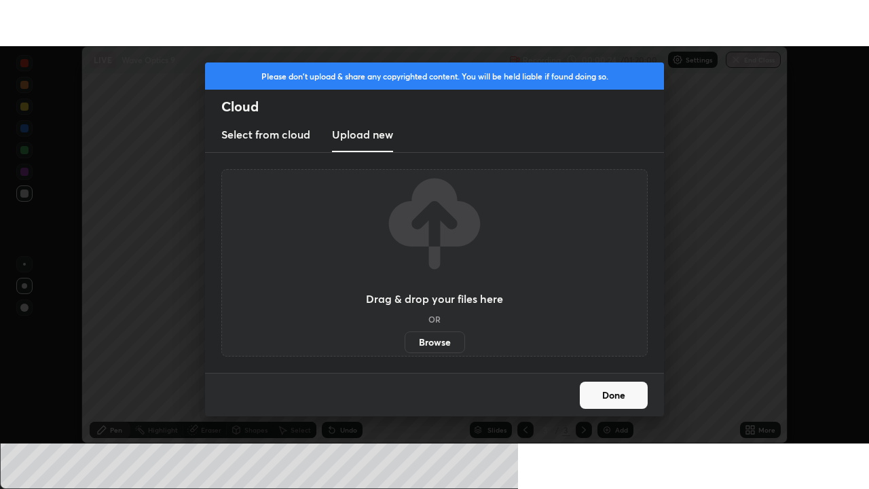
scroll to position [67497, 67025]
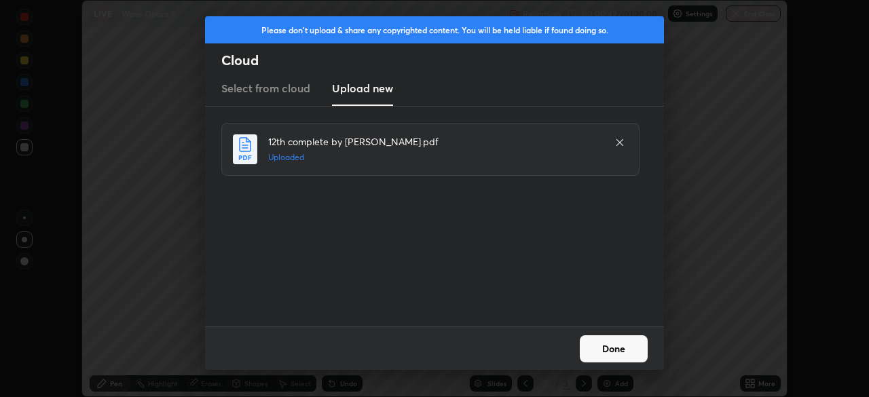
click at [630, 343] on button "Done" at bounding box center [614, 348] width 68 height 27
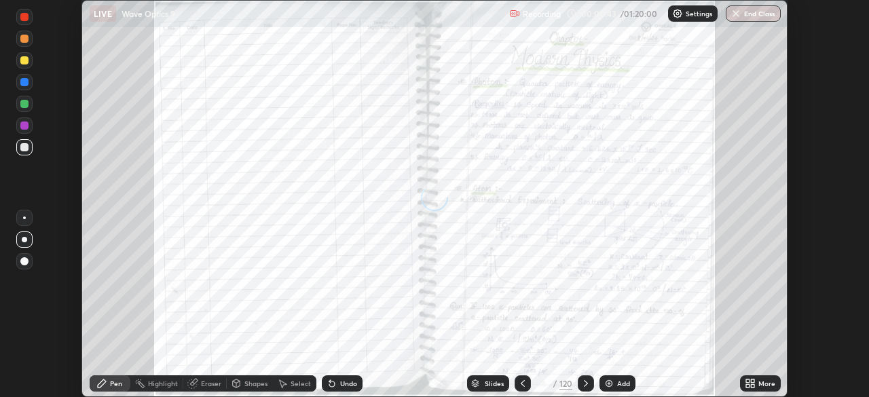
click at [758, 384] on div "More" at bounding box center [766, 383] width 17 height 7
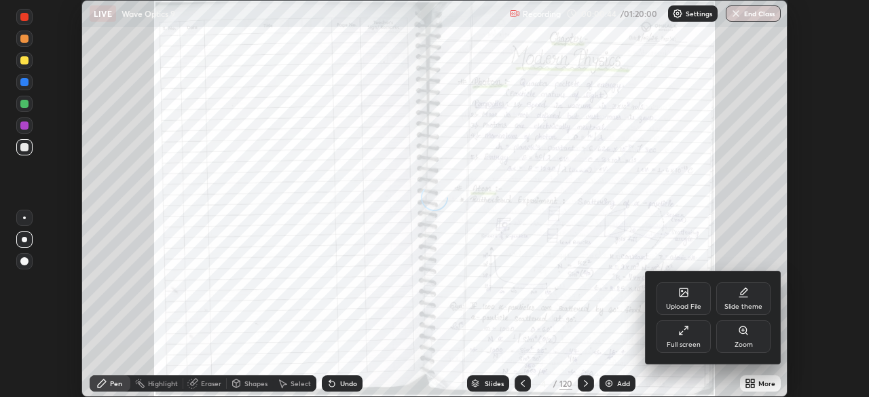
click at [677, 334] on div "Full screen" at bounding box center [684, 336] width 54 height 33
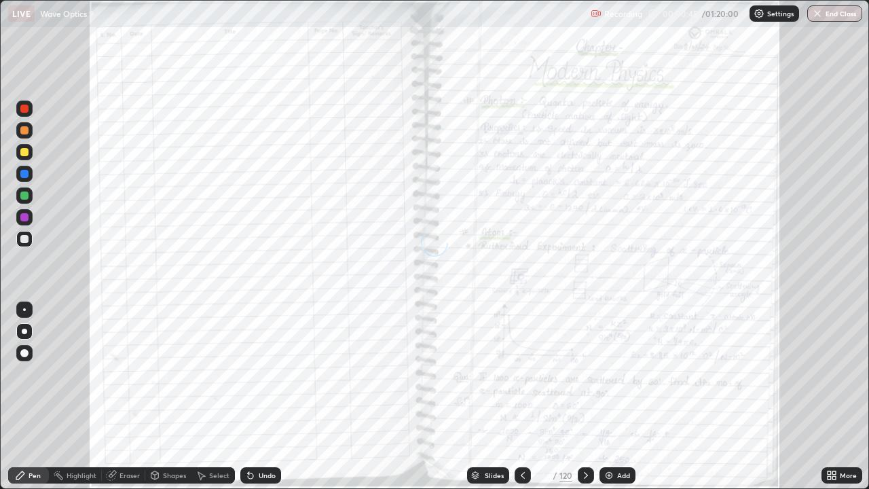
scroll to position [489, 869]
click at [498, 397] on div "Slides" at bounding box center [494, 475] width 19 height 7
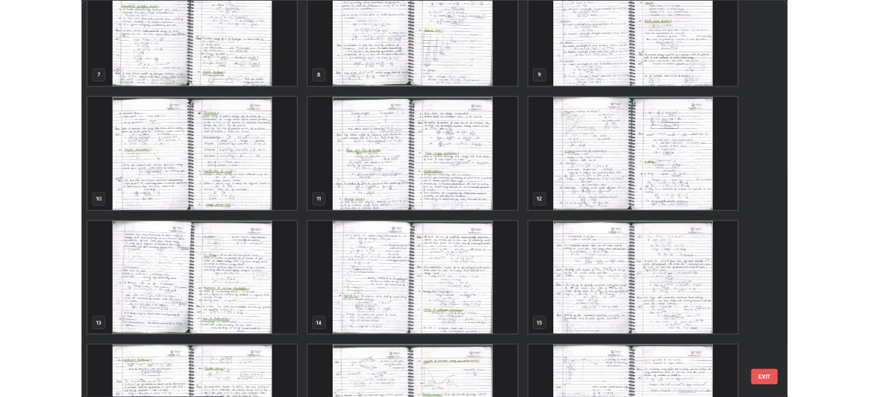
scroll to position [352, 0]
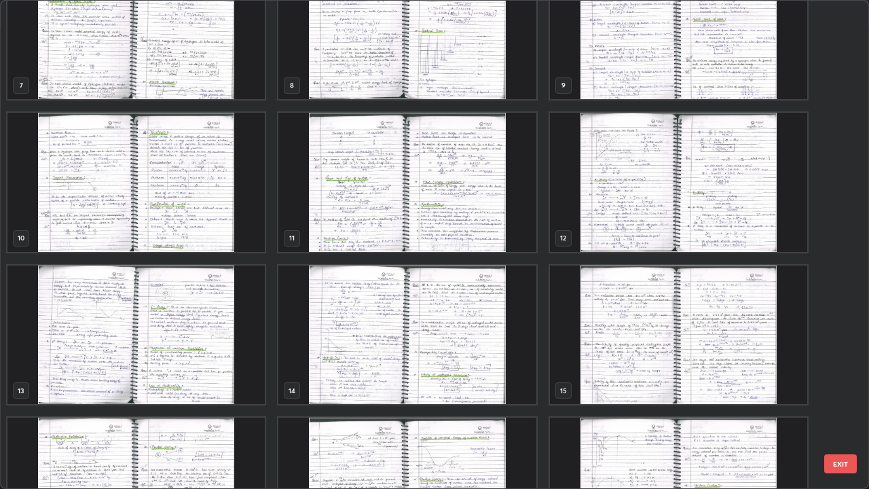
click at [218, 380] on img "grid" at bounding box center [135, 334] width 257 height 139
click at [219, 375] on img "grid" at bounding box center [135, 334] width 257 height 139
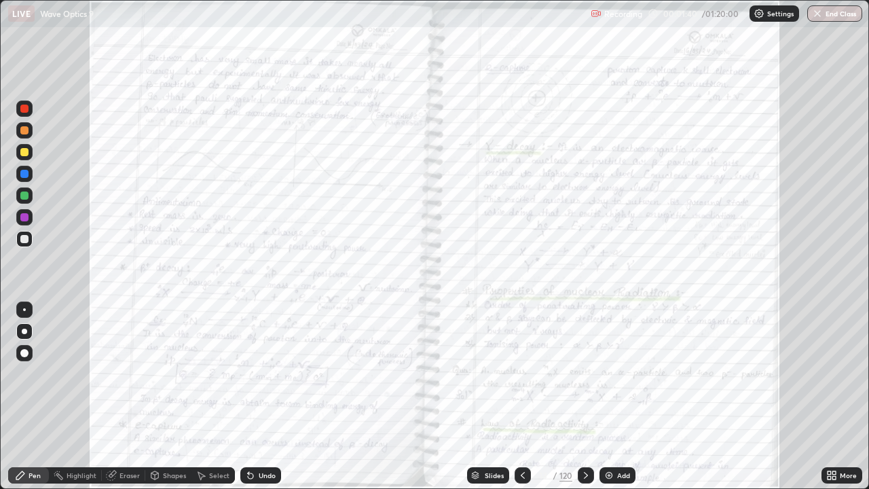
click at [587, 397] on div at bounding box center [586, 475] width 16 height 16
click at [843, 397] on div "More" at bounding box center [848, 475] width 17 height 7
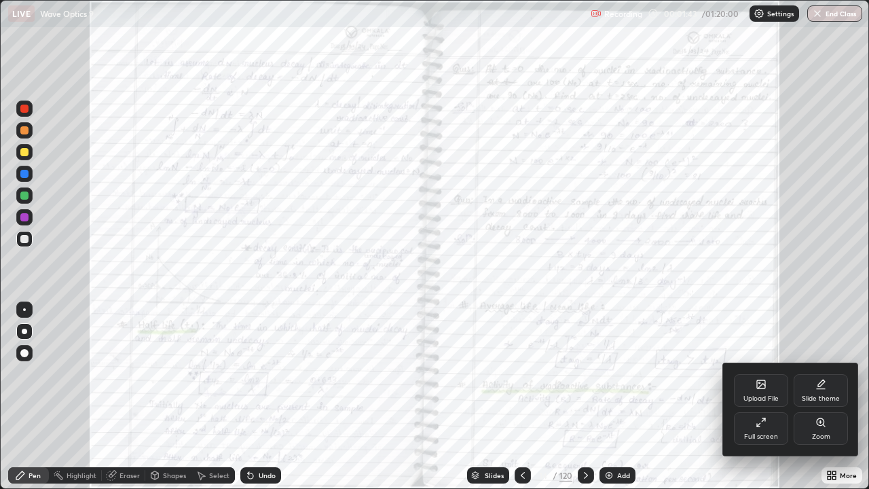
click at [826, 397] on div "Zoom" at bounding box center [821, 428] width 54 height 33
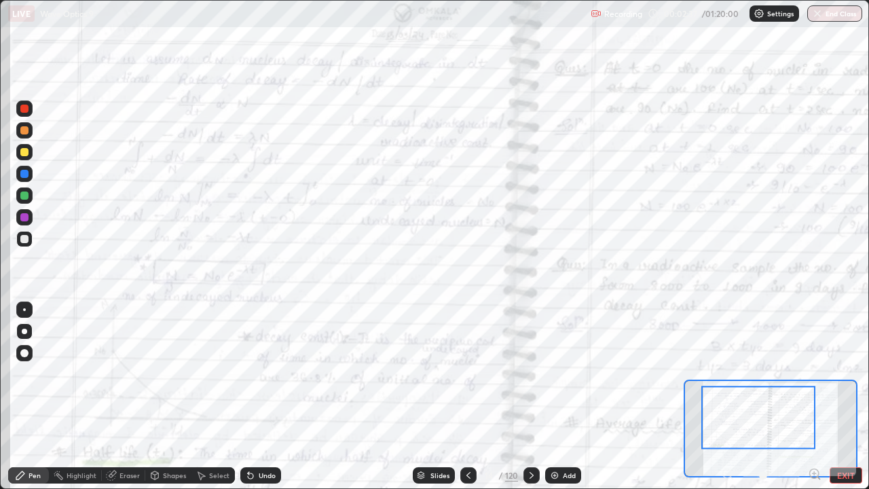
click at [25, 152] on div at bounding box center [24, 152] width 8 height 8
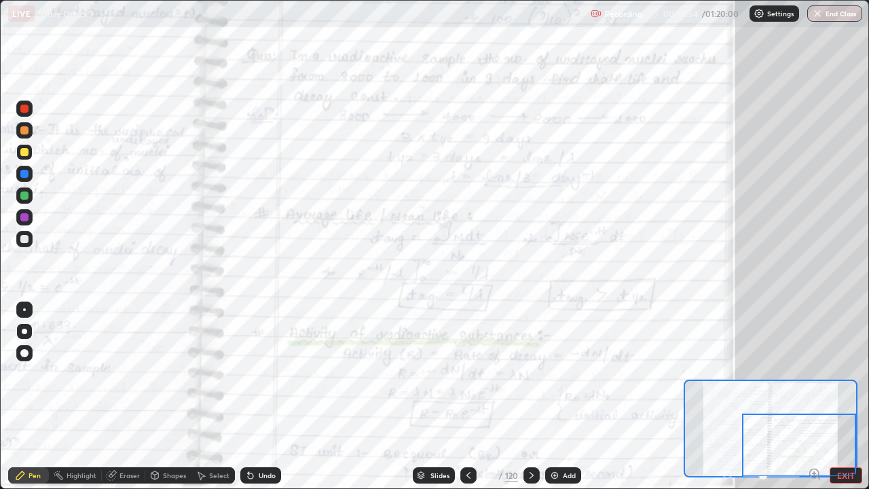
click at [534, 397] on div at bounding box center [531, 475] width 16 height 16
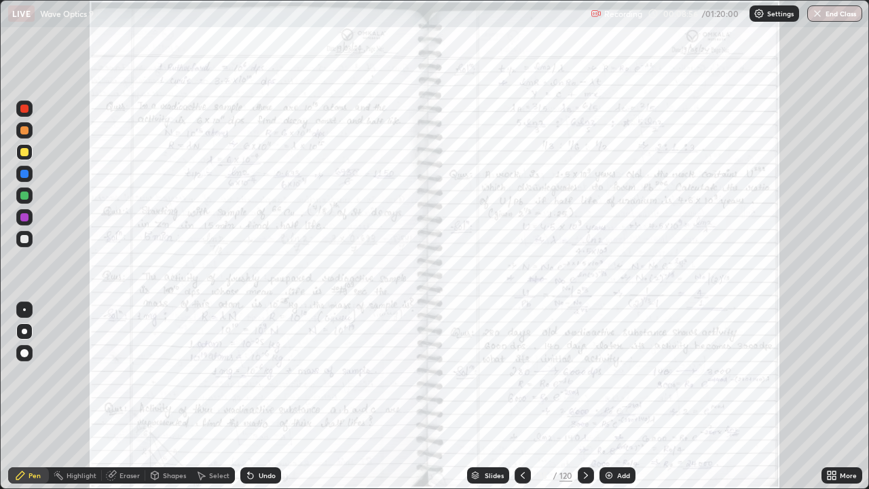
click at [832, 397] on icon at bounding box center [831, 475] width 11 height 11
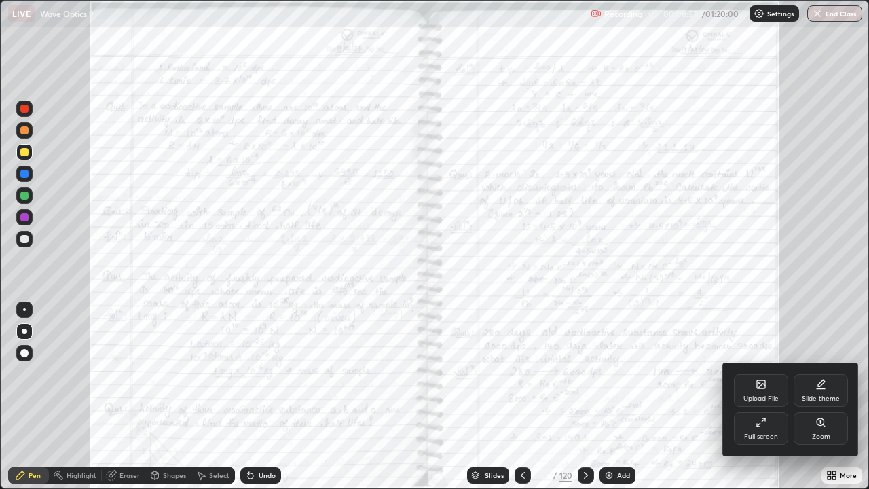
click at [831, 397] on div "Zoom" at bounding box center [821, 428] width 54 height 33
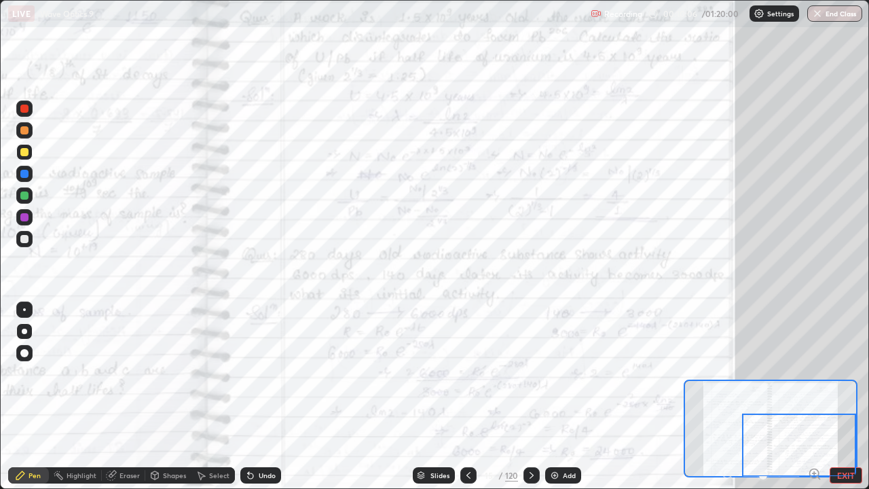
click at [532, 397] on icon at bounding box center [531, 475] width 11 height 11
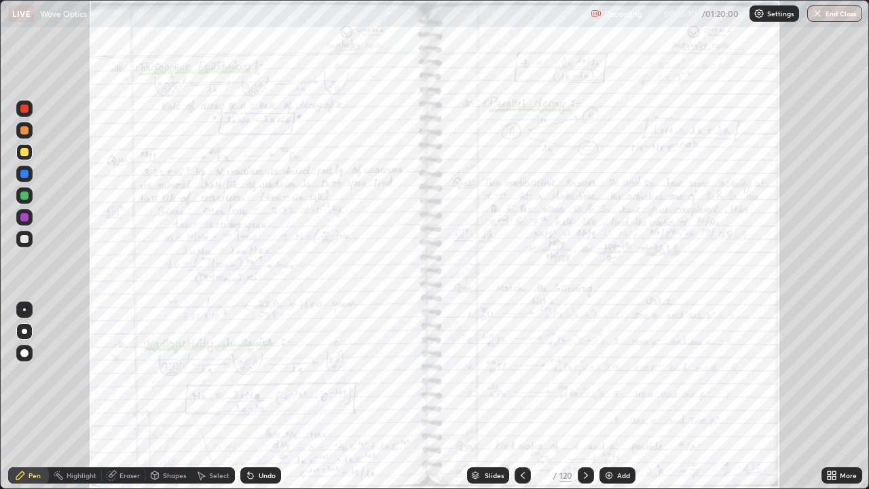
click at [845, 397] on div "More" at bounding box center [848, 475] width 17 height 7
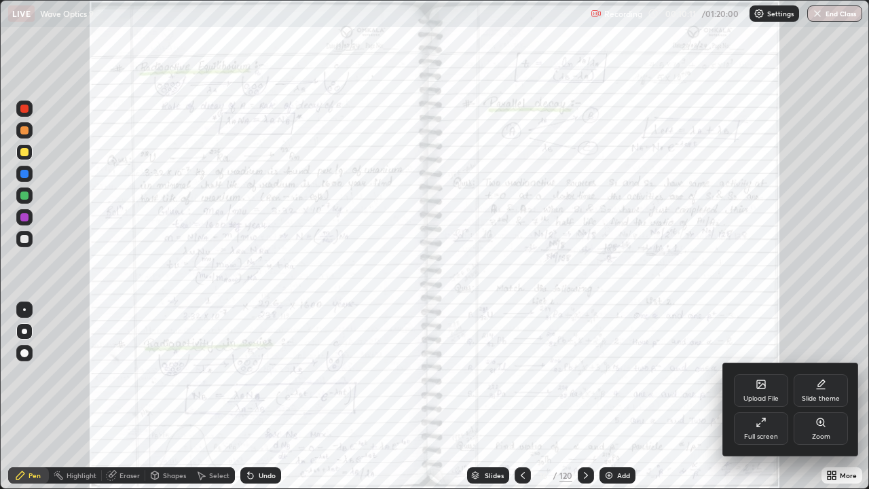
click at [824, 397] on icon at bounding box center [824, 425] width 2 height 2
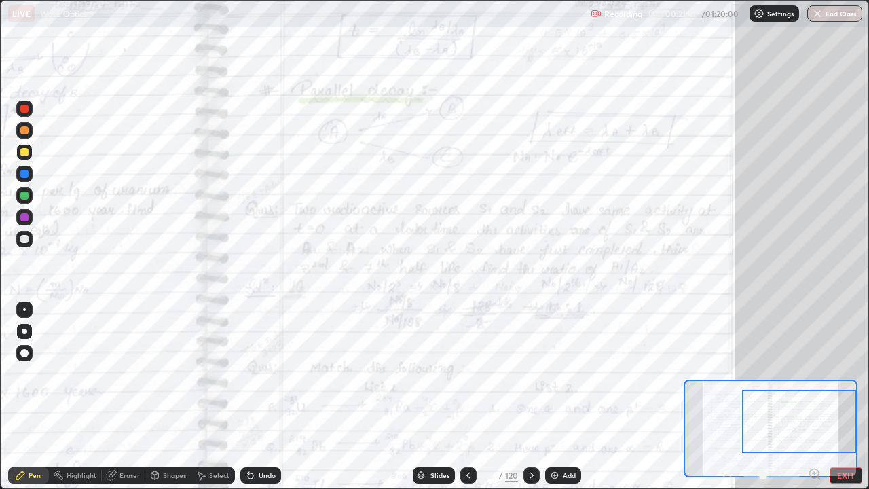
click at [536, 397] on div at bounding box center [531, 475] width 16 height 16
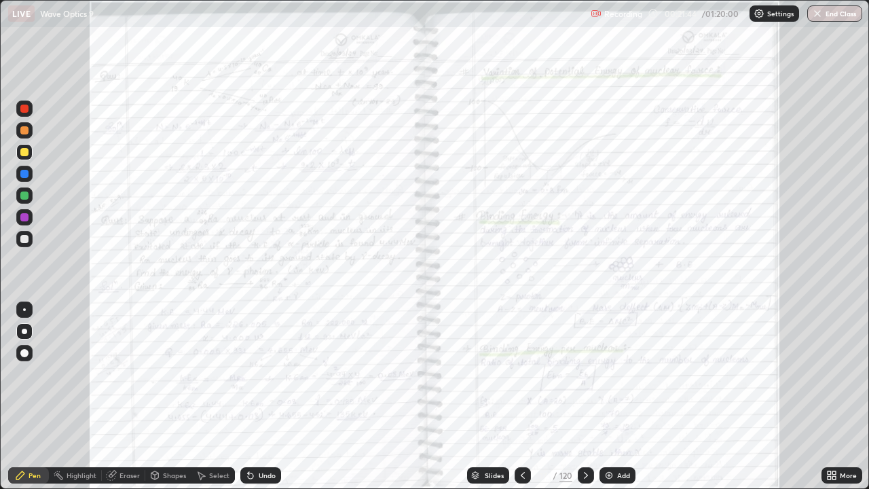
click at [843, 397] on div "More" at bounding box center [848, 475] width 17 height 7
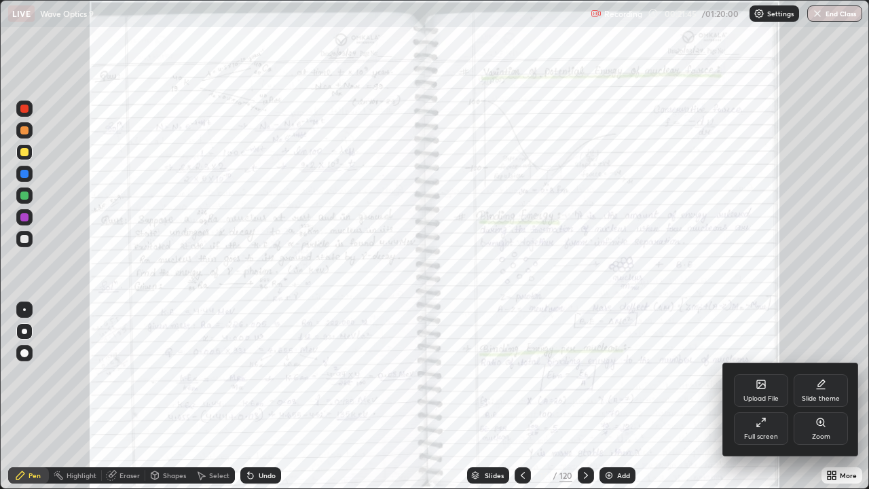
click at [824, 397] on div "Zoom" at bounding box center [821, 428] width 54 height 33
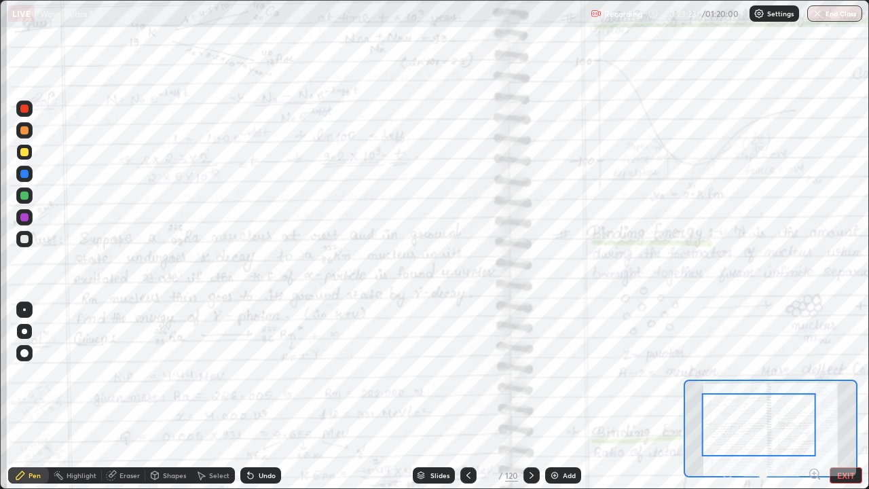
click at [458, 20] on div "LIVE Wave Optics 9" at bounding box center [296, 13] width 577 height 27
click at [281, 26] on div "LIVE Wave Optics 9" at bounding box center [296, 13] width 577 height 27
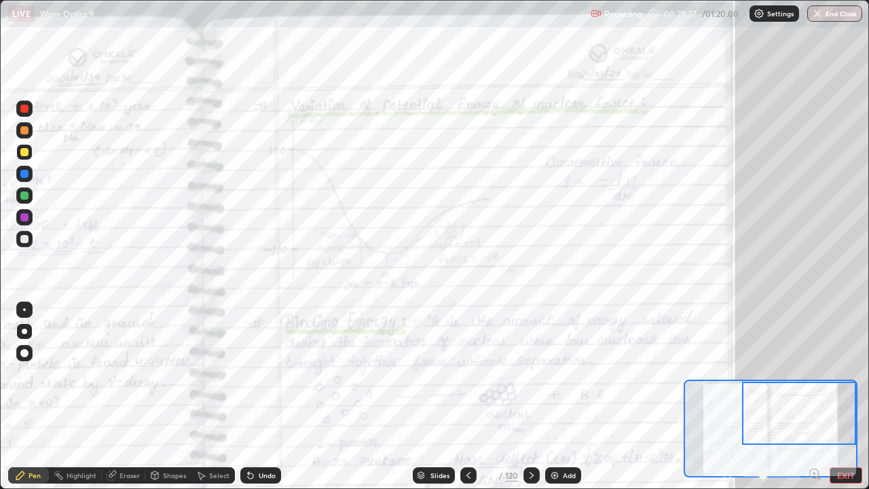
click at [526, 397] on icon at bounding box center [531, 475] width 11 height 11
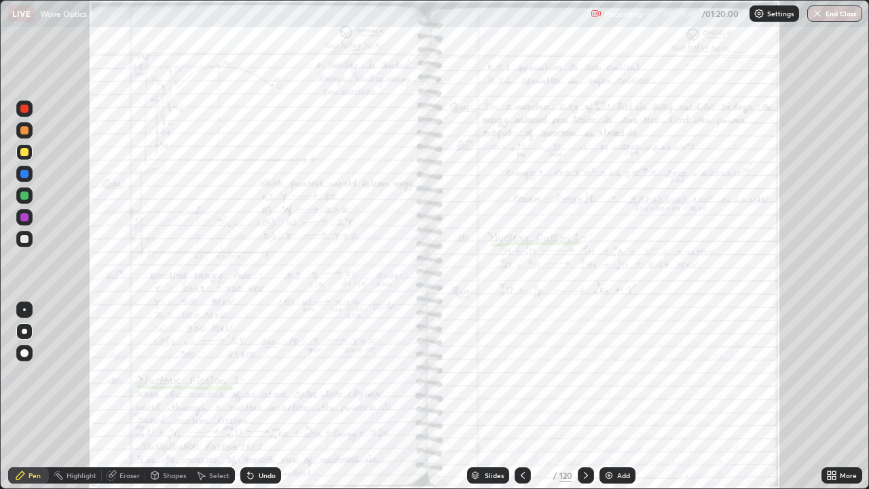
click at [580, 397] on icon at bounding box center [585, 475] width 11 height 11
click at [585, 397] on icon at bounding box center [585, 475] width 11 height 11
click at [591, 397] on div at bounding box center [586, 475] width 16 height 16
click at [834, 397] on icon at bounding box center [833, 472] width 3 height 3
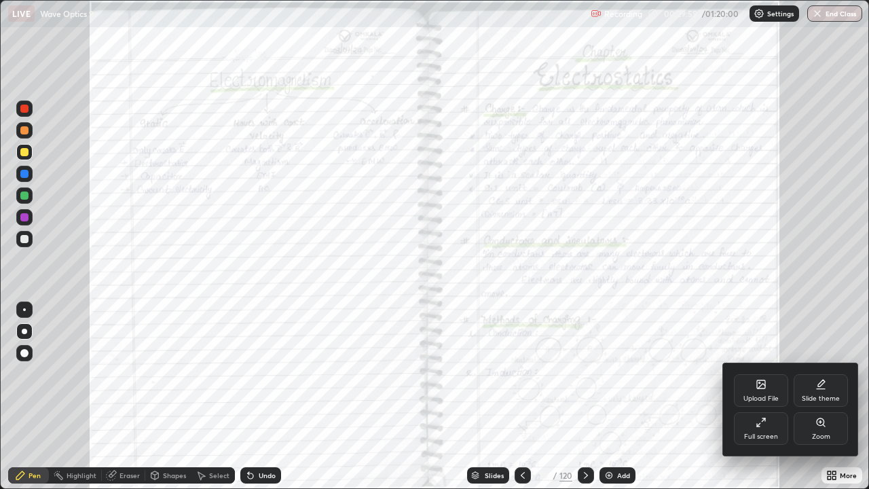
click at [766, 397] on icon at bounding box center [761, 422] width 11 height 11
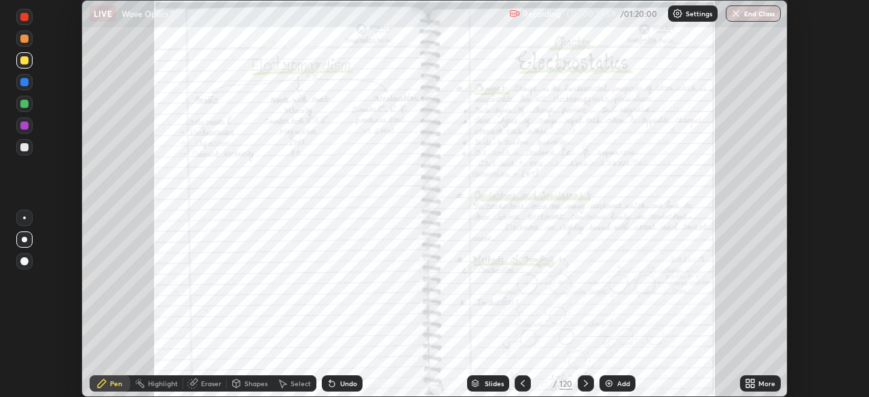
scroll to position [67497, 67025]
click at [490, 383] on div "Slides" at bounding box center [494, 383] width 19 height 7
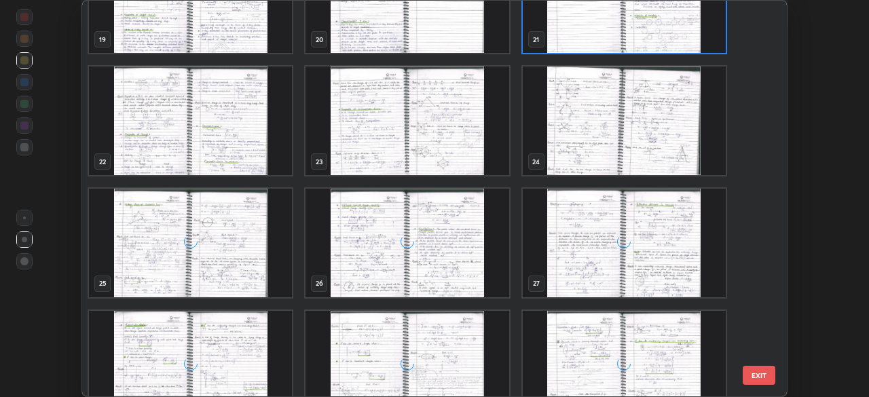
scroll to position [797, 0]
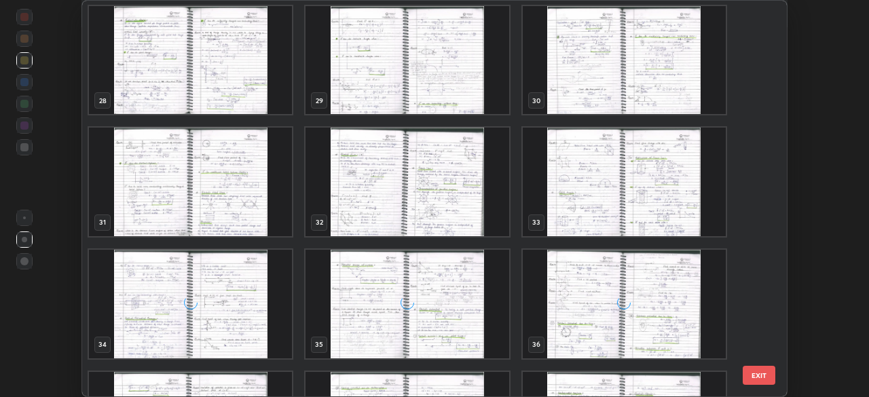
click at [718, 218] on div "25 26 27 28 29 30 31 32 33 34 35 36 37 38 39 40 41 42" at bounding box center [422, 199] width 681 height 396
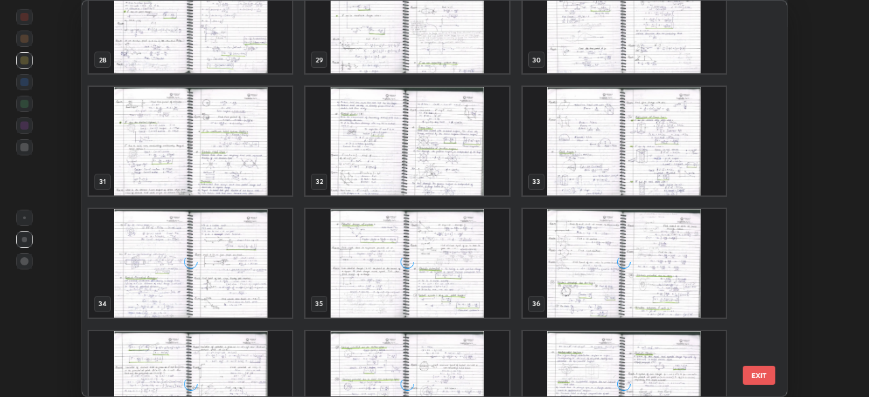
click at [721, 220] on div "25 26 27 28 29 30 31 32 33 34 35 36 37 38 39 40 41 42" at bounding box center [422, 199] width 681 height 396
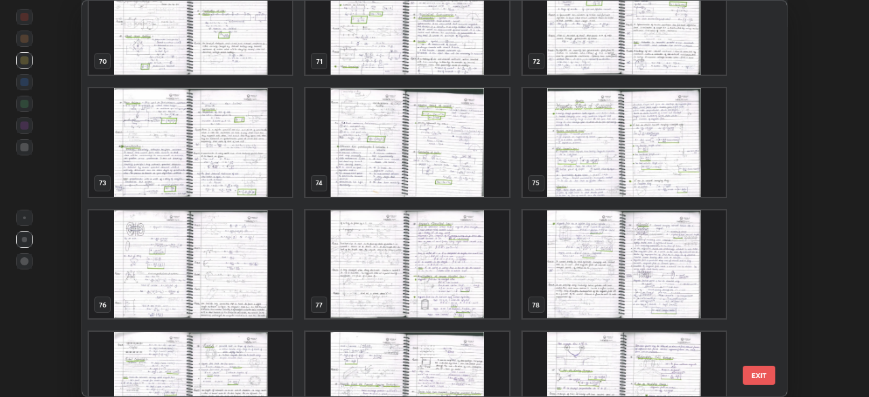
scroll to position [2837, 0]
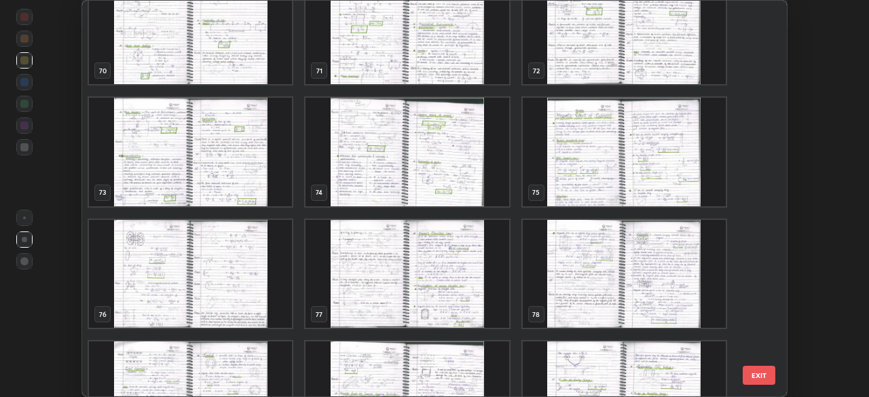
click at [699, 368] on img "grid" at bounding box center [624, 396] width 203 height 109
click at [698, 367] on img "grid" at bounding box center [624, 396] width 203 height 109
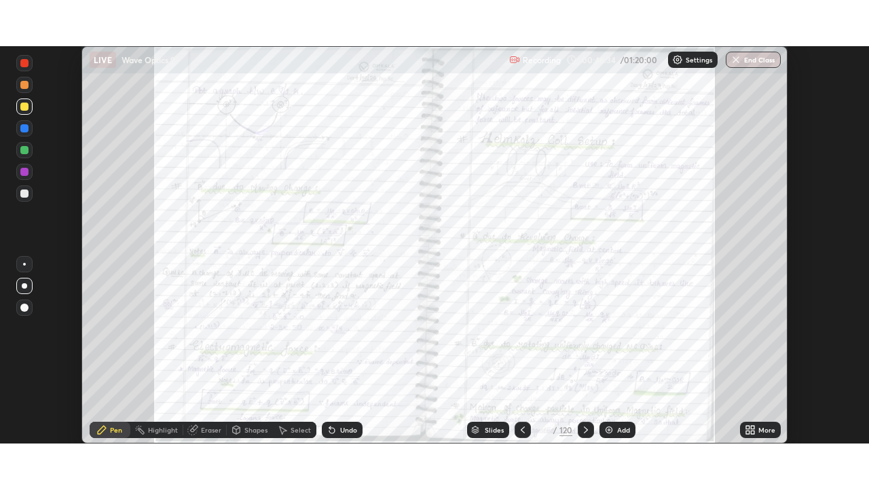
scroll to position [2897, 0]
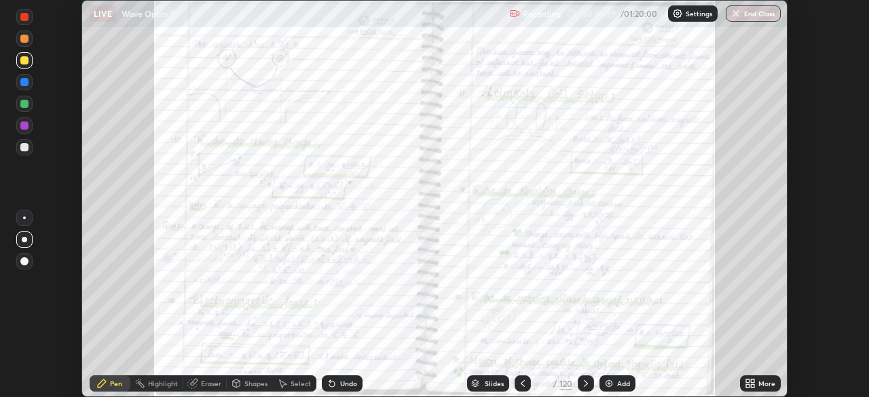
click at [623, 383] on div "Add" at bounding box center [623, 383] width 13 height 7
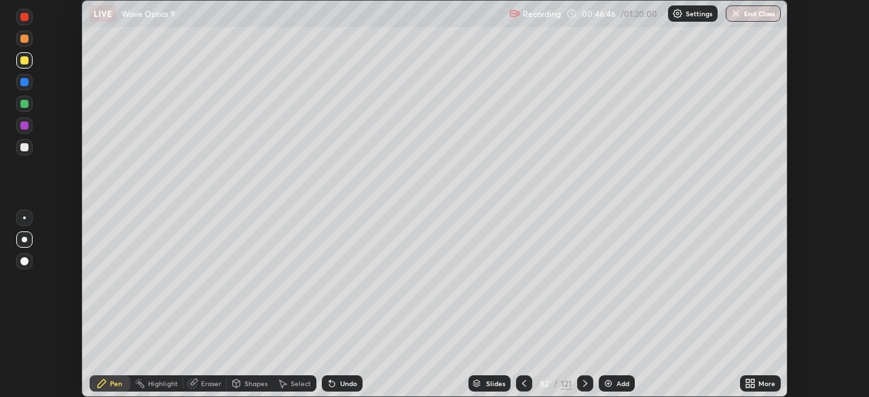
click at [748, 385] on icon at bounding box center [747, 385] width 3 height 3
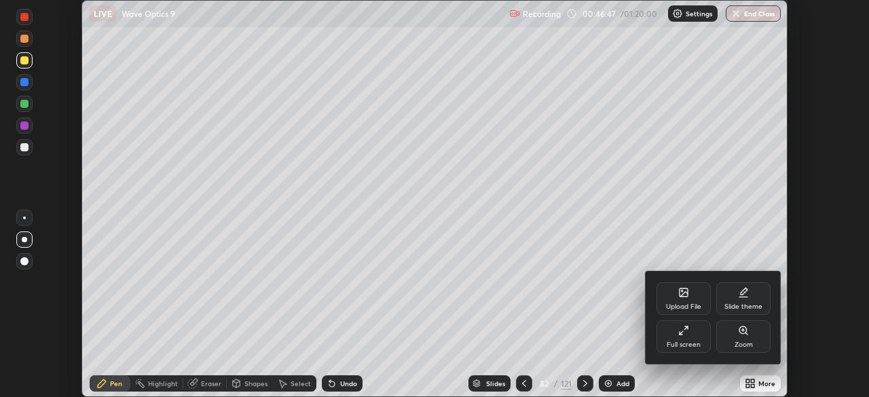
click at [691, 344] on div "Full screen" at bounding box center [684, 345] width 34 height 7
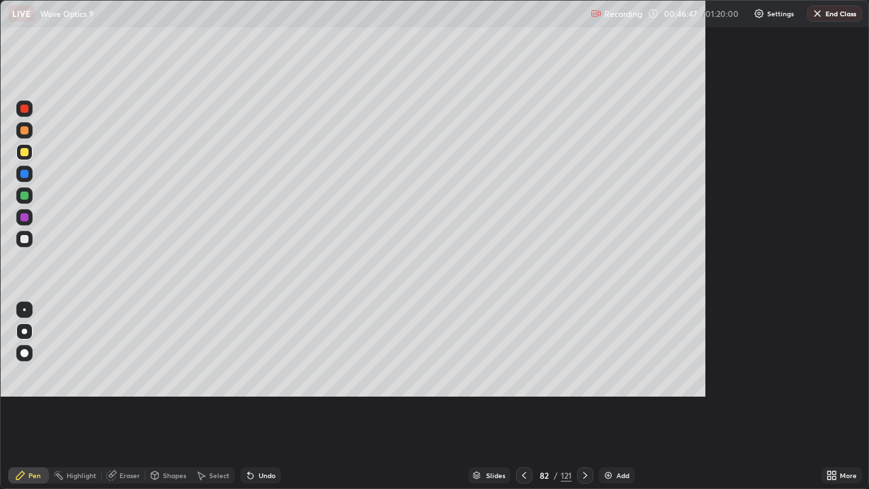
scroll to position [489, 869]
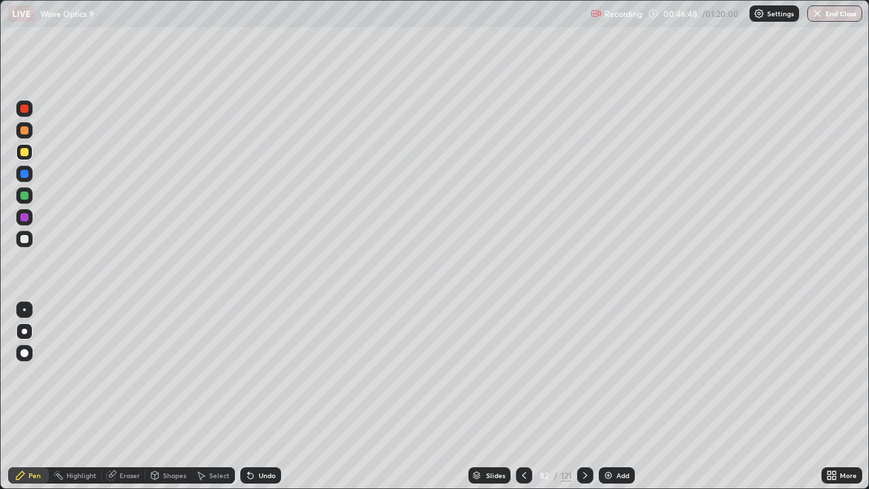
click at [32, 238] on div at bounding box center [24, 239] width 16 height 16
click at [265, 397] on div "Undo" at bounding box center [267, 475] width 17 height 7
click at [266, 397] on div "Undo" at bounding box center [258, 475] width 46 height 27
click at [268, 397] on div "Undo" at bounding box center [258, 475] width 46 height 27
click at [267, 397] on div "Undo" at bounding box center [258, 475] width 46 height 27
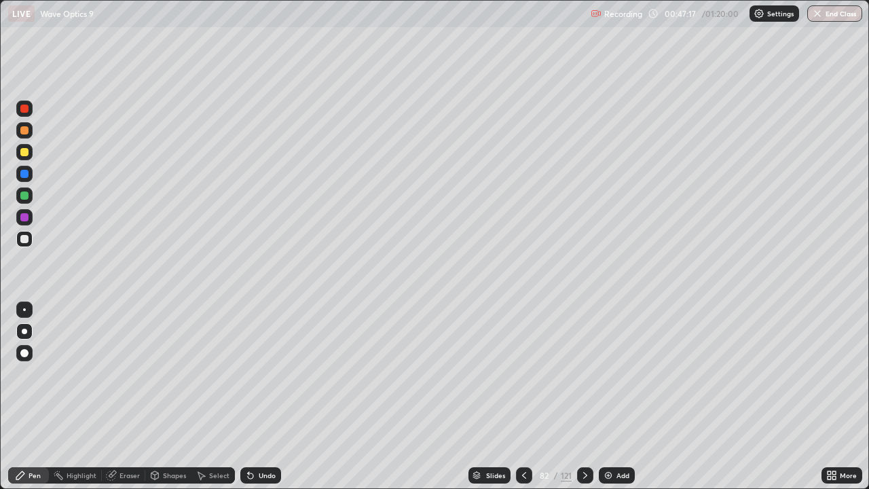
click at [266, 397] on div "Undo" at bounding box center [260, 475] width 41 height 16
click at [253, 397] on icon at bounding box center [250, 475] width 11 height 11
click at [259, 397] on div "Undo" at bounding box center [260, 475] width 41 height 16
click at [25, 197] on div at bounding box center [24, 195] width 8 height 8
click at [263, 397] on div "Undo" at bounding box center [267, 475] width 17 height 7
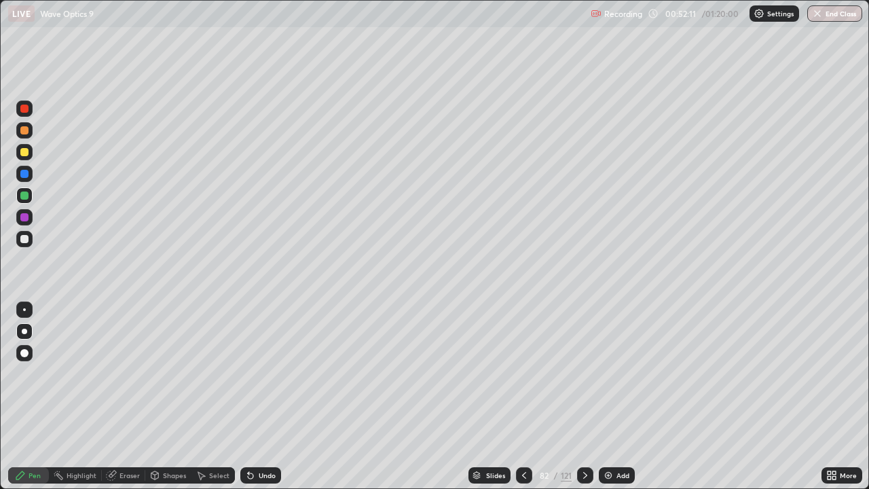
click at [24, 132] on div at bounding box center [24, 130] width 8 height 8
click at [622, 397] on div "Add" at bounding box center [622, 475] width 13 height 7
click at [26, 238] on div at bounding box center [24, 239] width 8 height 8
click at [251, 397] on icon at bounding box center [250, 475] width 11 height 11
click at [219, 397] on div "Select" at bounding box center [219, 475] width 20 height 7
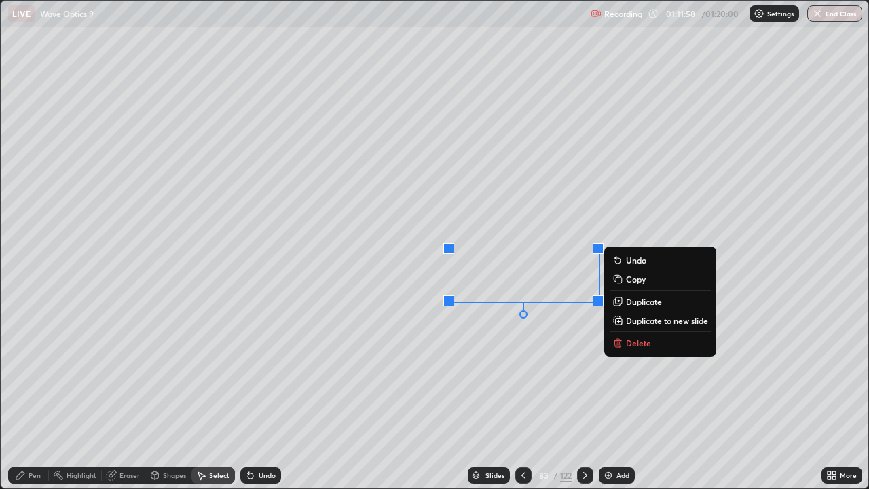
click at [635, 342] on p "Delete" at bounding box center [638, 342] width 25 height 11
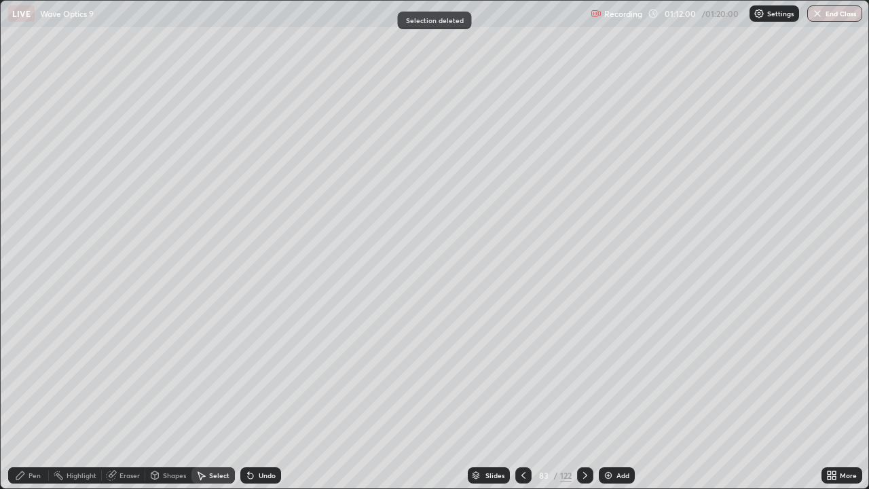
click at [35, 397] on div "Pen" at bounding box center [28, 475] width 41 height 16
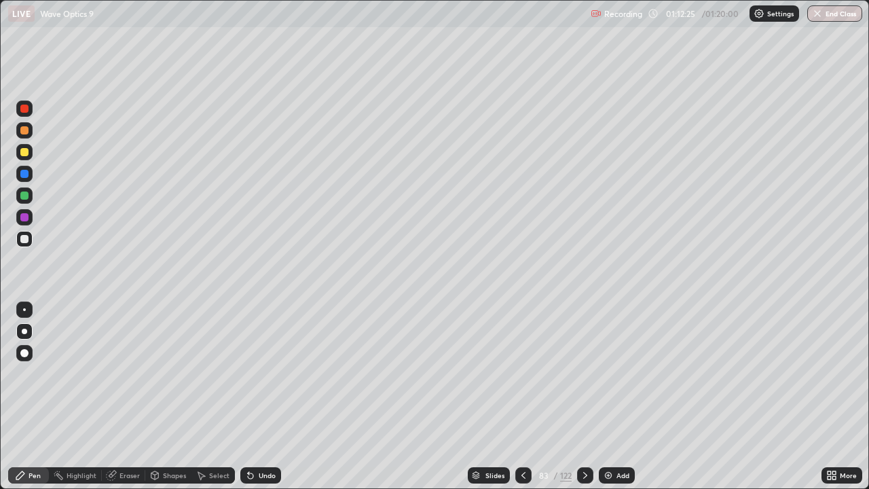
click at [265, 397] on div "Undo" at bounding box center [267, 475] width 17 height 7
click at [259, 397] on div "Undo" at bounding box center [267, 475] width 17 height 7
click at [127, 397] on div "Eraser" at bounding box center [129, 475] width 20 height 7
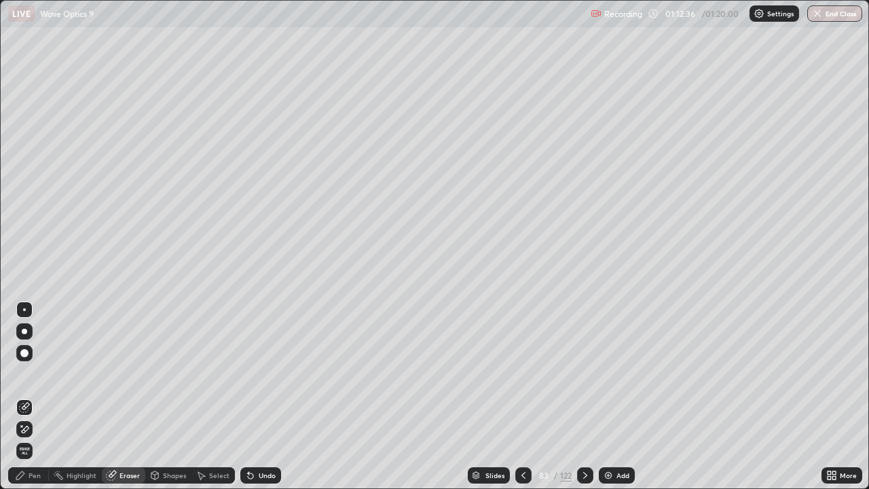
click at [30, 397] on div "Pen" at bounding box center [28, 475] width 41 height 16
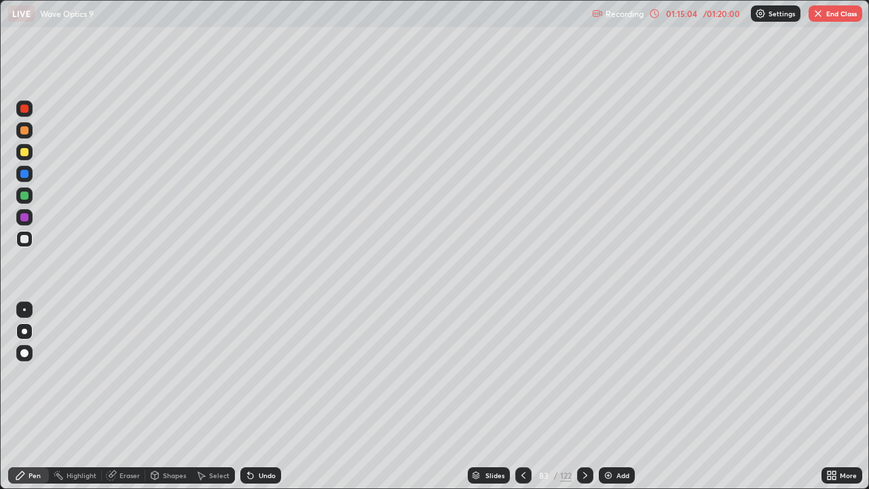
click at [609, 397] on img at bounding box center [608, 475] width 11 height 11
click at [825, 19] on button "End Class" at bounding box center [836, 13] width 54 height 16
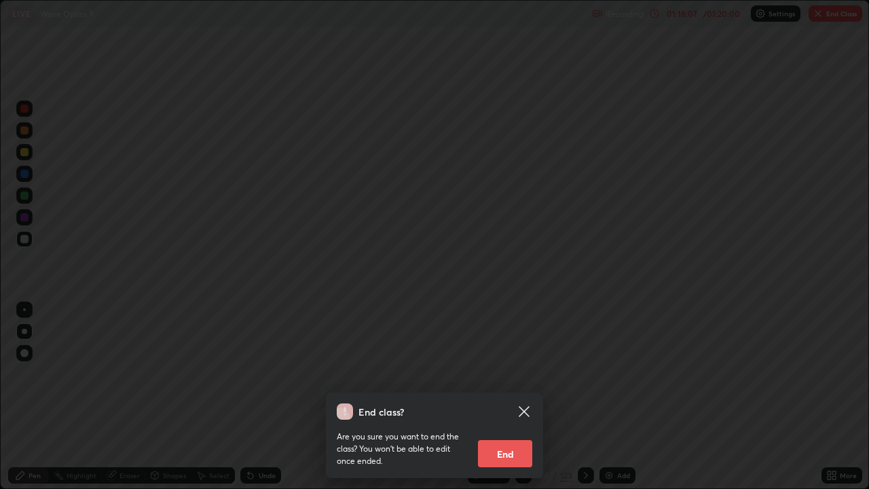
click at [511, 397] on button "End" at bounding box center [505, 453] width 54 height 27
